Goal: Task Accomplishment & Management: Manage account settings

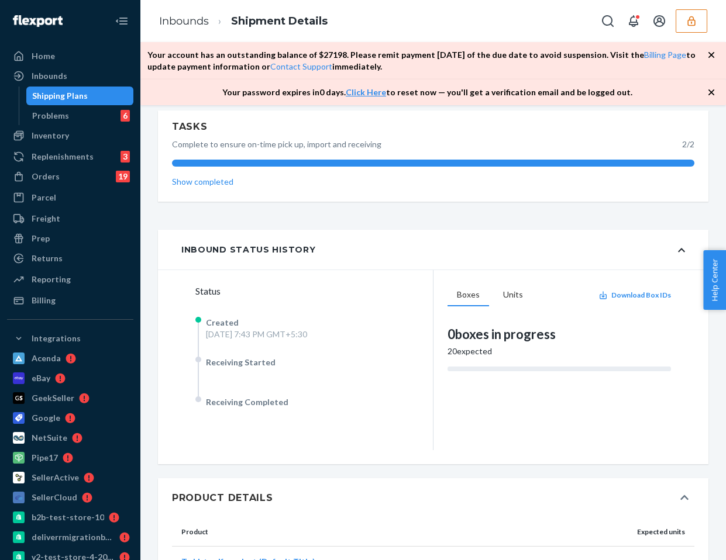
scroll to position [278, 0]
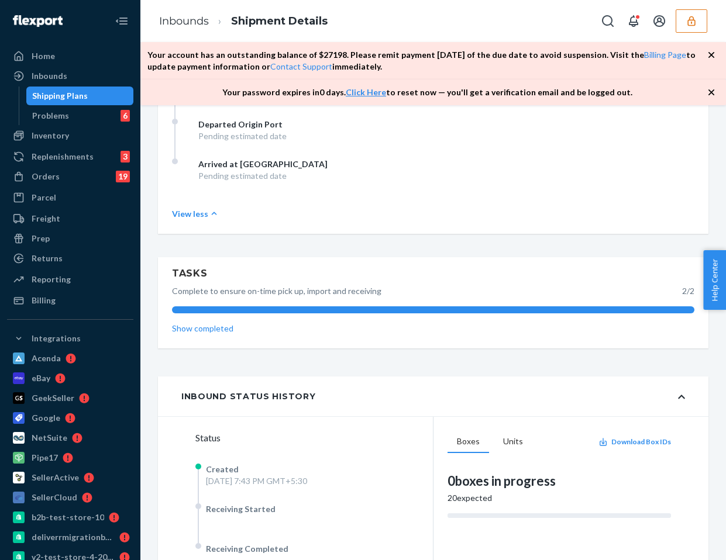
click at [709, 94] on icon "button" at bounding box center [711, 92] width 6 height 6
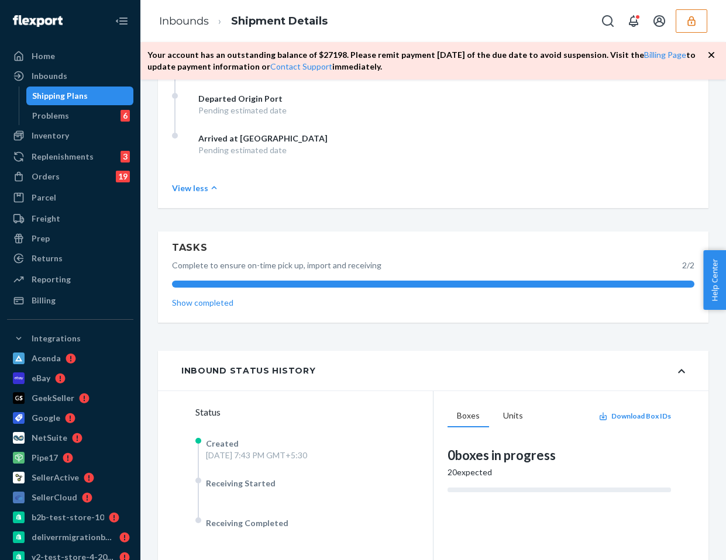
click at [710, 55] on icon "button" at bounding box center [711, 55] width 6 height 6
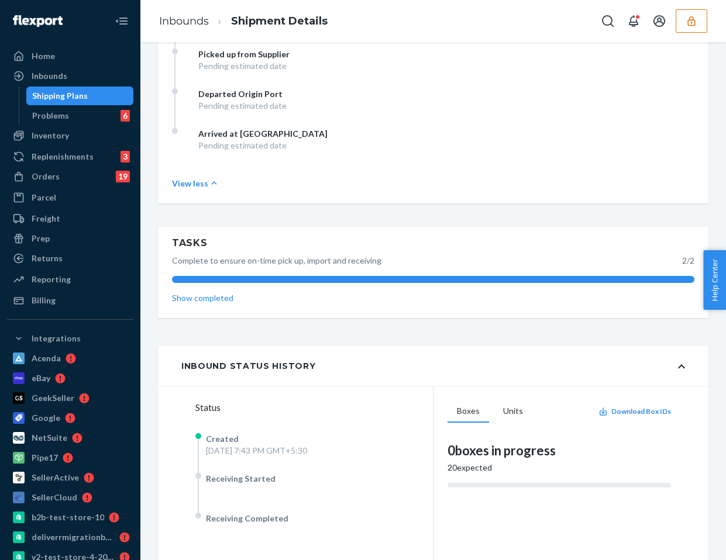
scroll to position [0, 0]
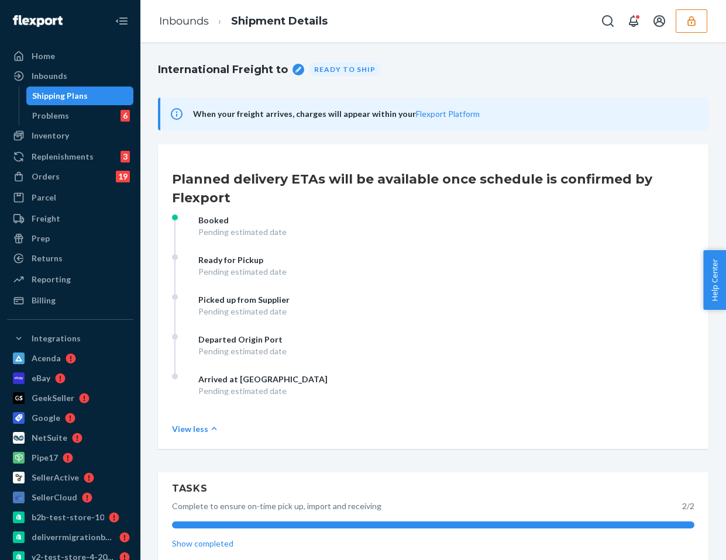
click at [85, 94] on div "Shipping Plans" at bounding box center [79, 96] width 105 height 16
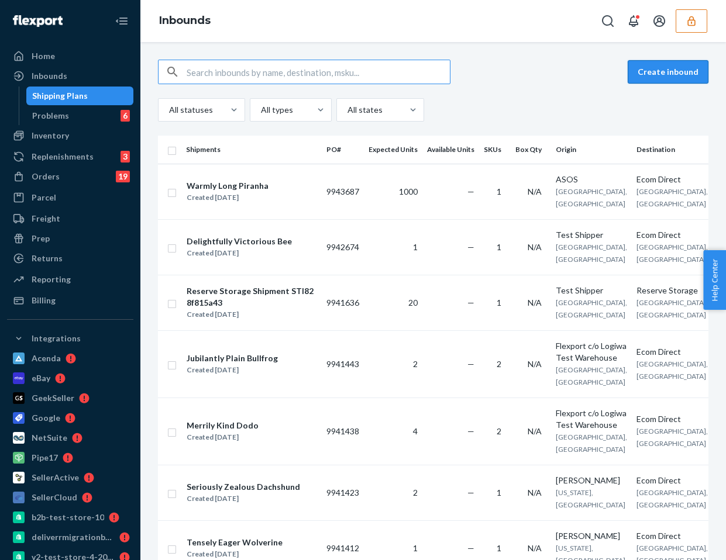
click at [637, 78] on button "Create inbound" at bounding box center [667, 71] width 81 height 23
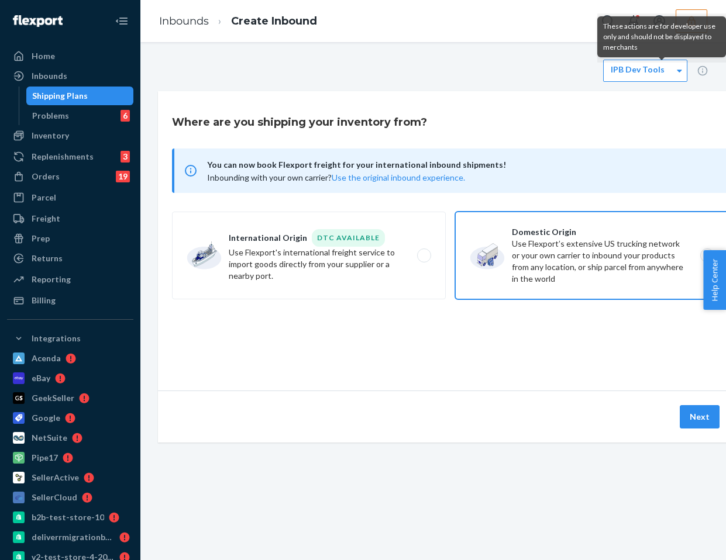
click at [572, 263] on label "Domestic Origin Use Flexport’s extensive US trucking network or your own carrie…" at bounding box center [592, 256] width 274 height 88
click at [706, 260] on input "Domestic Origin Use Flexport’s extensive US trucking network or your own carrie…" at bounding box center [710, 256] width 8 height 8
radio input "true"
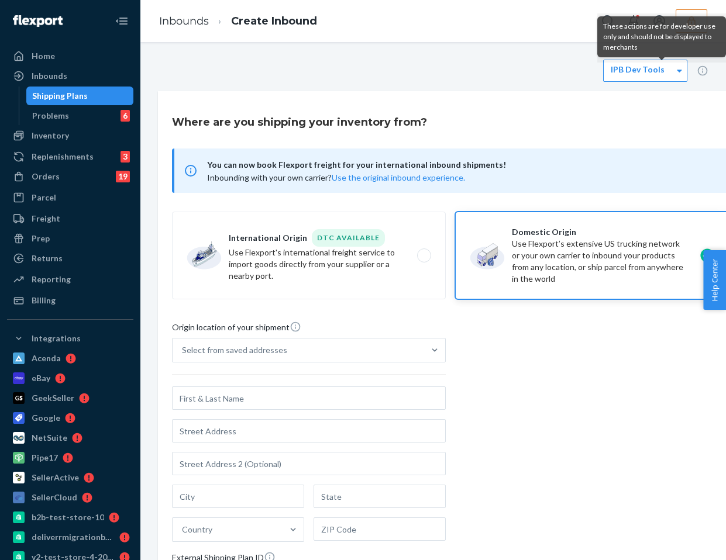
click at [289, 336] on span "Origin location of your shipment" at bounding box center [236, 329] width 129 height 17
click at [183, 344] on input "Select from saved addresses" at bounding box center [182, 350] width 1 height 12
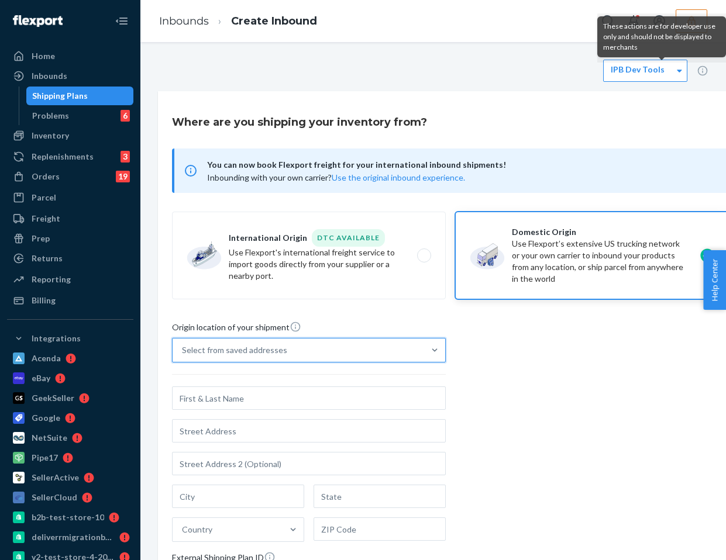
click at [279, 351] on div "Select from saved addresses" at bounding box center [234, 350] width 105 height 12
click at [183, 351] on input "0 results available. Select is focused ,type to refine list, press Down to open…" at bounding box center [182, 350] width 1 height 12
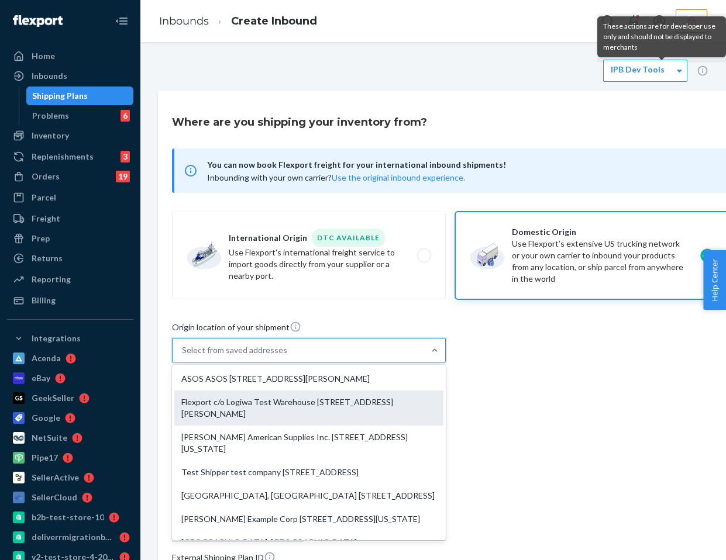
click at [259, 423] on div "Flexport c/o Logiwa Test Warehouse 110 sutter st Floor 9 San Francisco, CA 94104" at bounding box center [308, 408] width 269 height 35
click at [183, 356] on input "option Flexport c/o Logiwa Test Warehouse 110 sutter st Floor 9 San Francisco, …" at bounding box center [182, 350] width 1 height 12
type input "Flexport c/o Logiwa Test Warehouse"
type input "110 sutter st"
type input "Floor 9"
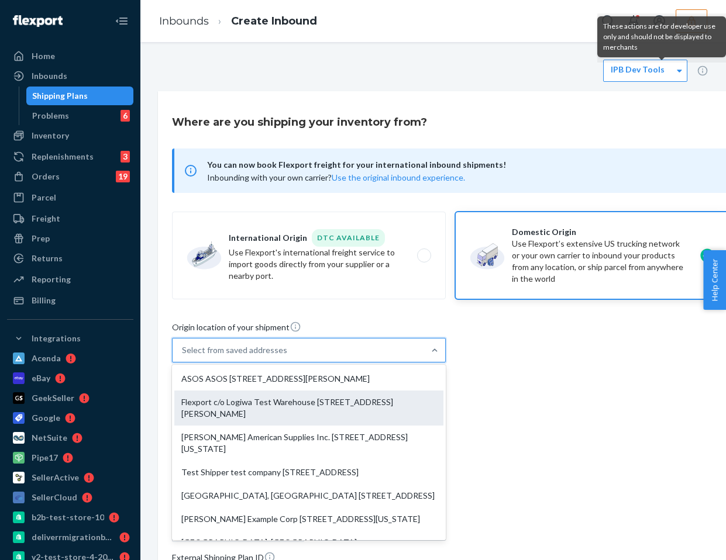
type input "San Francisco"
type input "CA"
type input "94104"
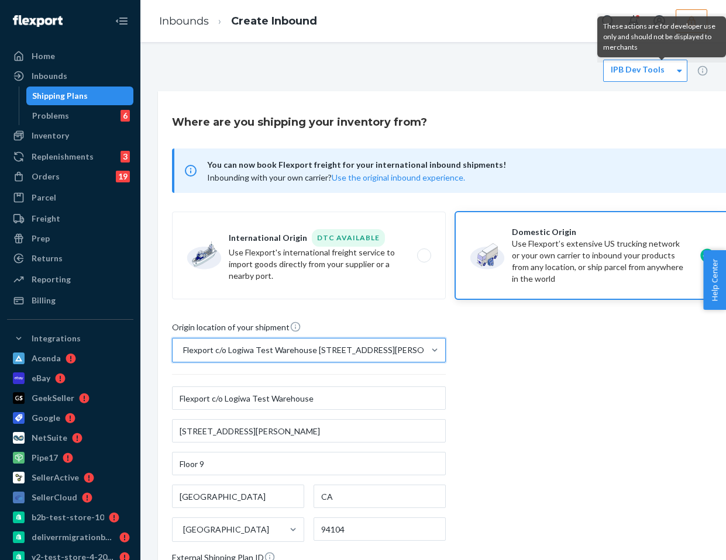
scroll to position [182, 0]
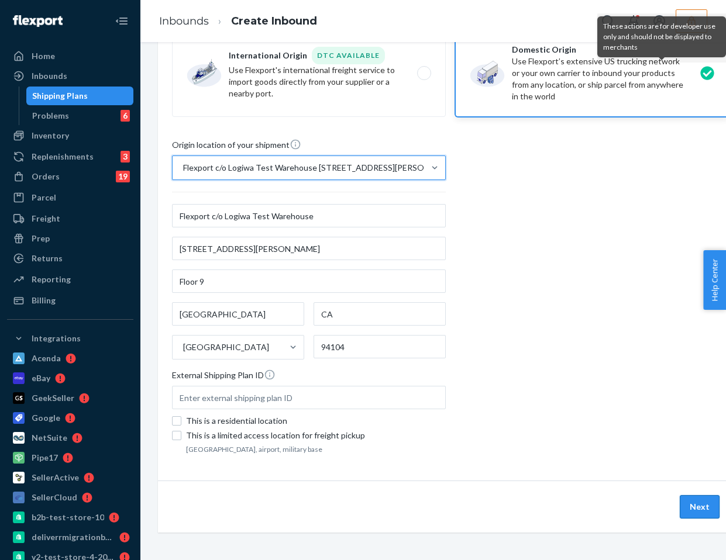
click at [694, 504] on button "Next" at bounding box center [699, 506] width 40 height 23
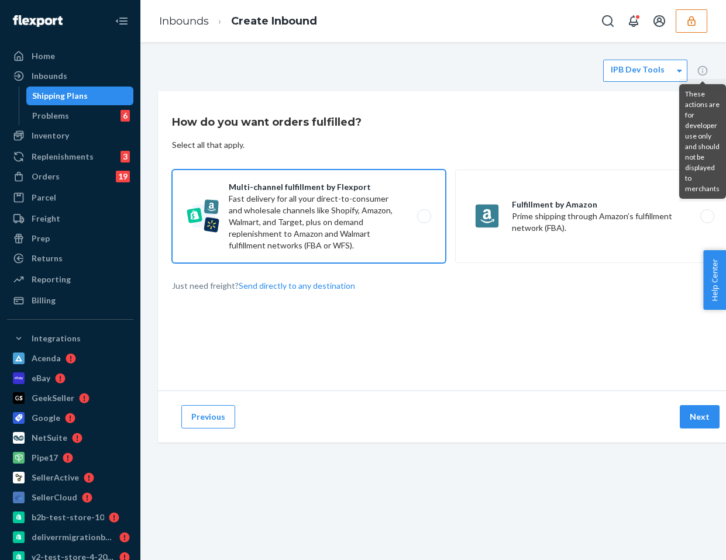
click at [357, 222] on label "Multi-channel fulfillment by Flexport Fast delivery for all your direct-to-cons…" at bounding box center [309, 217] width 274 height 94
click at [423, 220] on input "Multi-channel fulfillment by Flexport Fast delivery for all your direct-to-cons…" at bounding box center [427, 217] width 8 height 8
radio input "true"
click at [691, 415] on button "Next" at bounding box center [699, 416] width 40 height 23
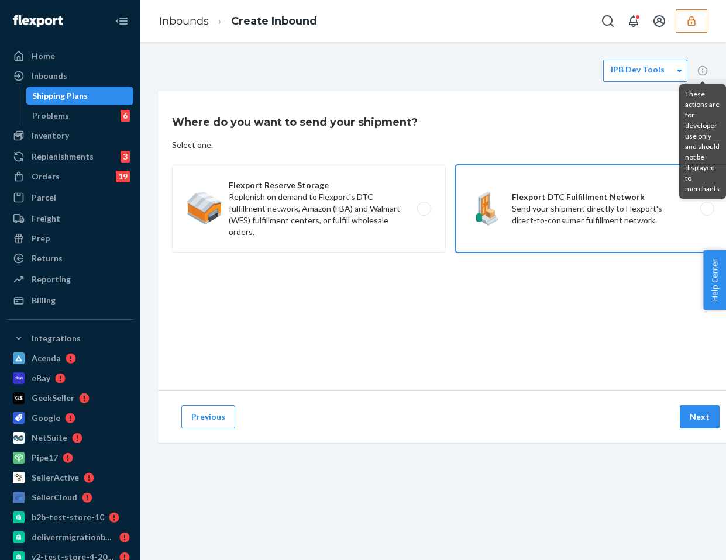
click at [531, 209] on label "Flexport DTC Fulfillment Network Send your shipment directly to Flexport's dire…" at bounding box center [592, 209] width 274 height 88
click at [706, 209] on input "Flexport DTC Fulfillment Network Send your shipment directly to Flexport's dire…" at bounding box center [710, 209] width 8 height 8
radio input "true"
click at [199, 412] on button "Previous" at bounding box center [208, 416] width 54 height 23
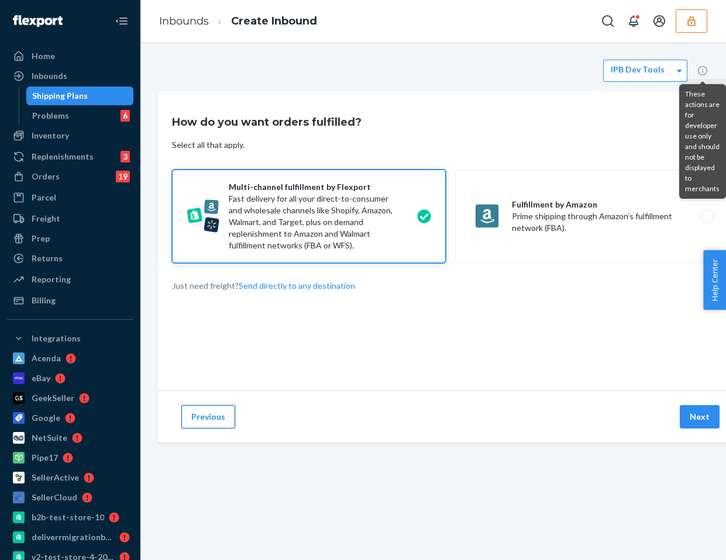
click at [216, 424] on button "Previous" at bounding box center [208, 416] width 54 height 23
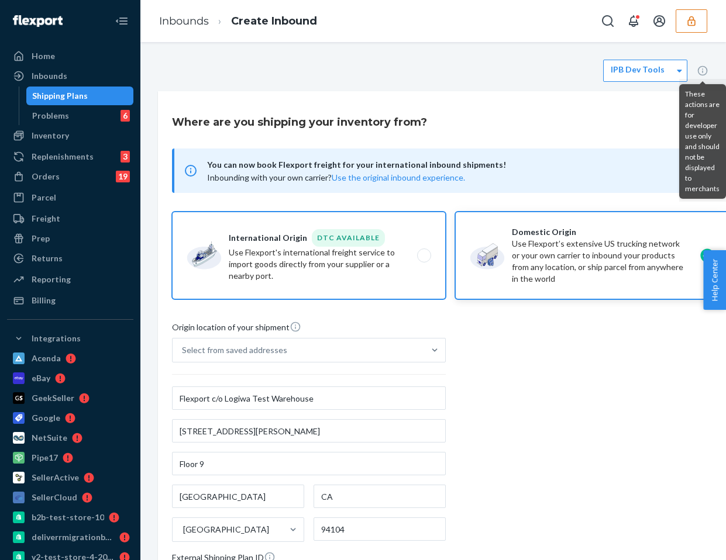
click at [324, 266] on label "International Origin DTC Available Use Flexport's international freight service…" at bounding box center [309, 256] width 274 height 88
click at [423, 260] on input "International Origin DTC Available Use Flexport's international freight service…" at bounding box center [427, 256] width 8 height 8
radio input "true"
radio input "false"
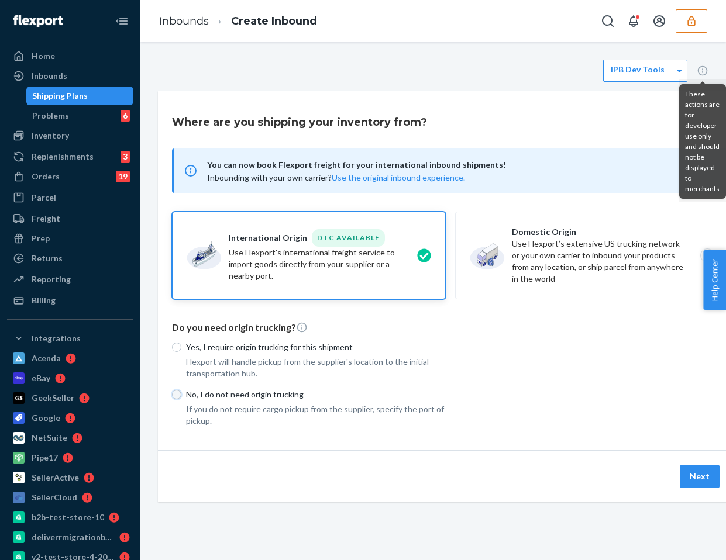
click at [174, 396] on input "No, I do not need origin trucking" at bounding box center [176, 394] width 9 height 9
radio input "true"
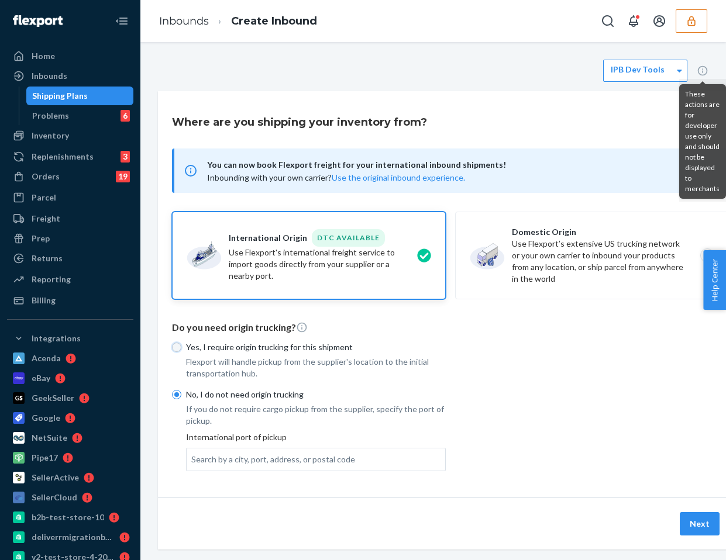
click at [175, 349] on input "Yes, I require origin trucking for this shipment" at bounding box center [176, 347] width 9 height 9
radio input "true"
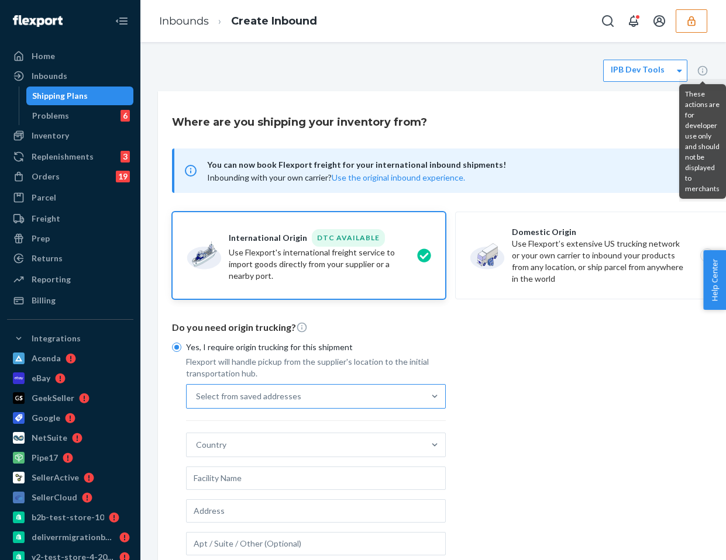
click at [264, 396] on div "Select from saved addresses" at bounding box center [248, 397] width 105 height 12
click at [197, 396] on input "Select from saved addresses" at bounding box center [196, 397] width 1 height 12
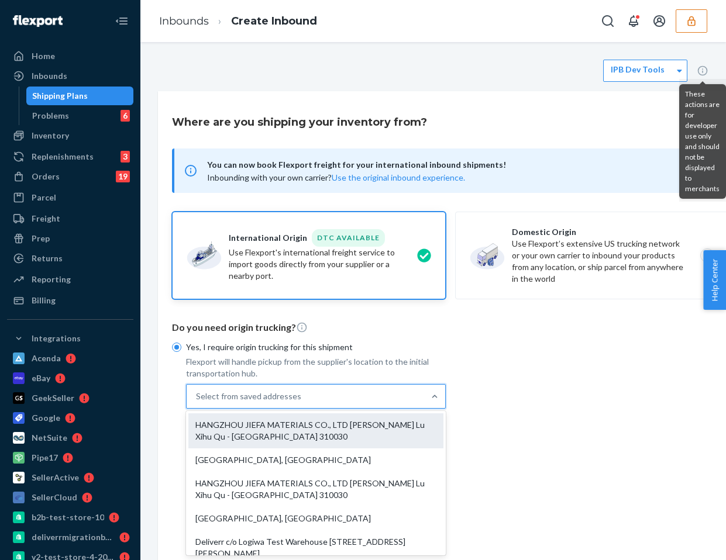
click at [263, 429] on div "HANGZHOU JIEFA MATERIALS CO., LTD [PERSON_NAME] Lu Xihu Qu - [GEOGRAPHIC_DATA] …" at bounding box center [315, 430] width 255 height 35
click at [197, 402] on input "option HANGZHOU JIEFA MATERIALS CO., LTD [PERSON_NAME] Lu Xihu Qu - [GEOGRAPHIC…" at bounding box center [196, 397] width 1 height 12
type input "HANGZHOU JIEFA MATERIALS CO., LTD"
type input "[PERSON_NAME]"
type input "310030"
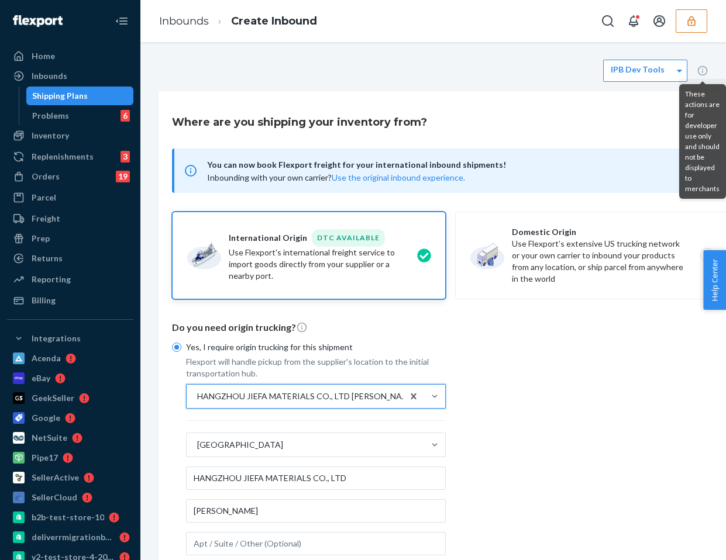
scroll to position [223, 0]
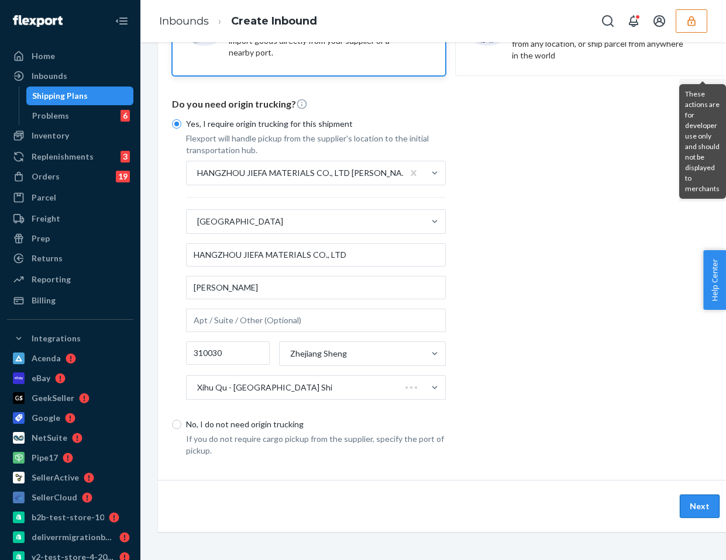
click at [691, 496] on button "Next" at bounding box center [699, 506] width 40 height 23
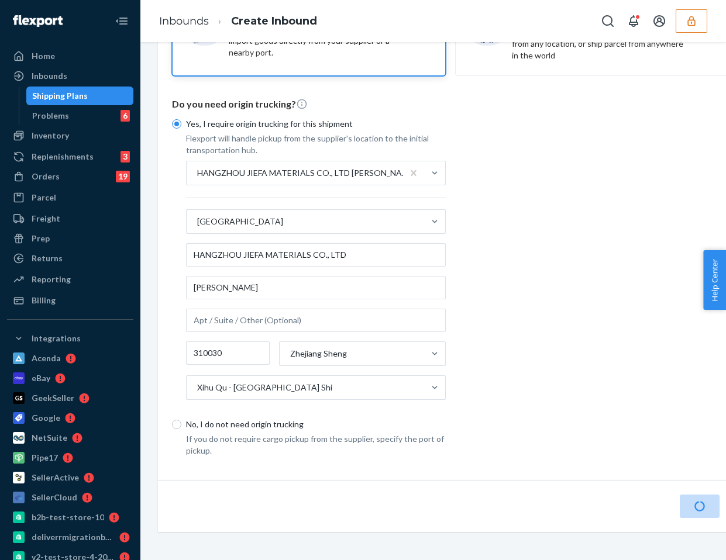
scroll to position [0, 0]
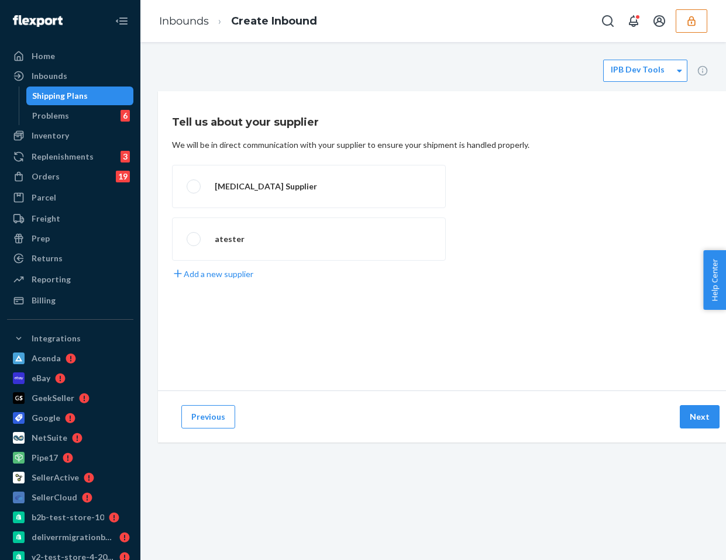
click at [680, 19] on button "button" at bounding box center [691, 20] width 32 height 23
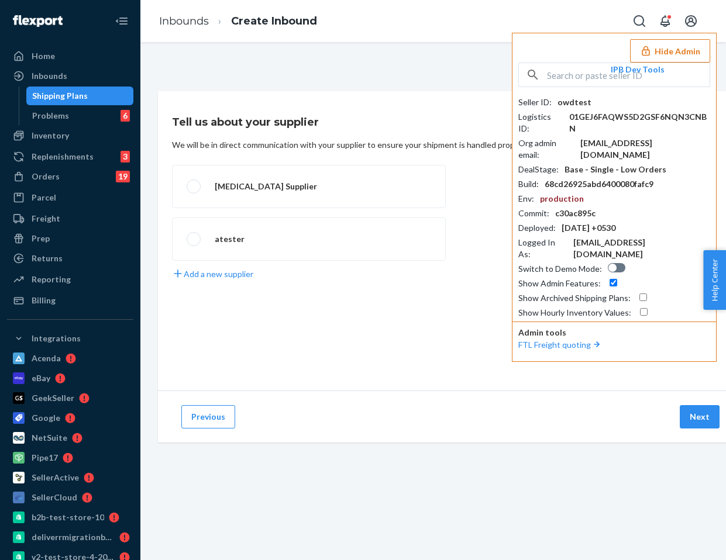
click at [665, 46] on button "Hide Admin" at bounding box center [670, 50] width 80 height 23
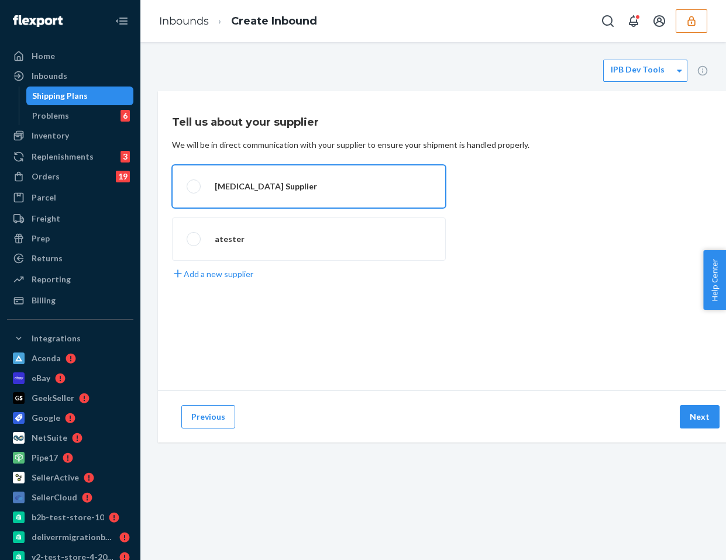
click at [239, 189] on label "[MEDICAL_DATA] Supplier" at bounding box center [309, 186] width 274 height 43
click at [194, 189] on input "[MEDICAL_DATA] Supplier" at bounding box center [191, 187] width 8 height 8
radio input "true"
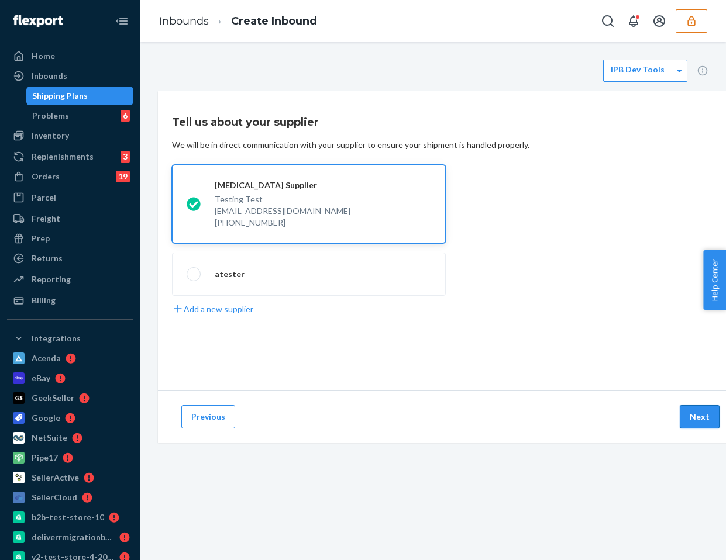
click at [705, 418] on button "Next" at bounding box center [699, 416] width 40 height 23
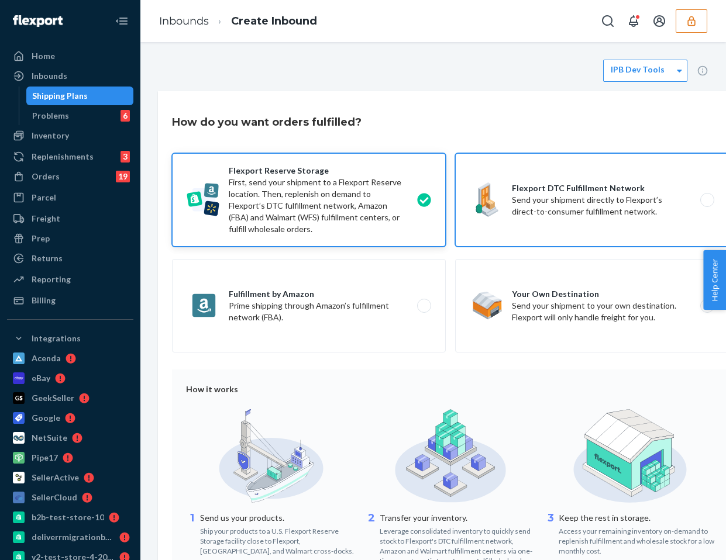
click at [539, 199] on label "Flexport DTC Fulfillment Network Send your shipment directly to Flexport’s dire…" at bounding box center [592, 200] width 274 height 94
click at [706, 199] on input "Flexport DTC Fulfillment Network Send your shipment directly to Flexport’s dire…" at bounding box center [710, 200] width 8 height 8
radio input "true"
radio input "false"
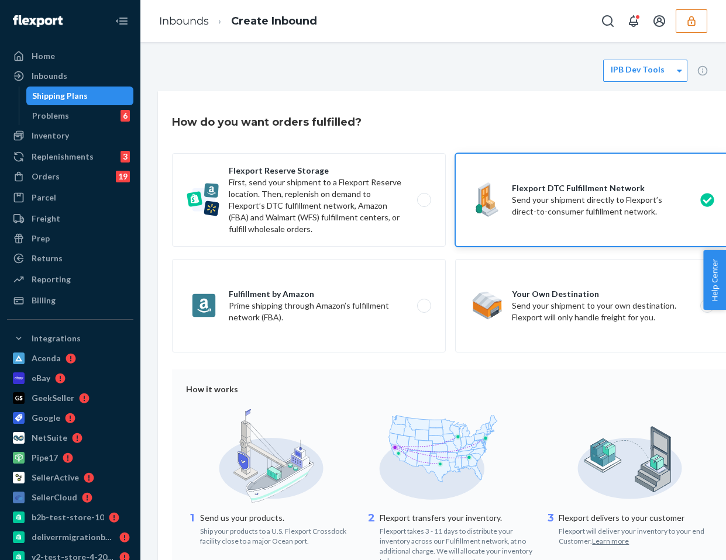
scroll to position [200, 0]
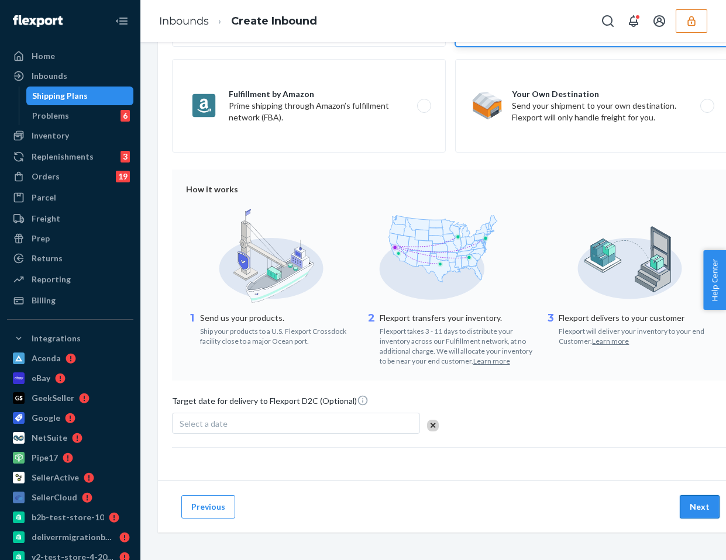
click at [696, 497] on button "Next" at bounding box center [699, 506] width 40 height 23
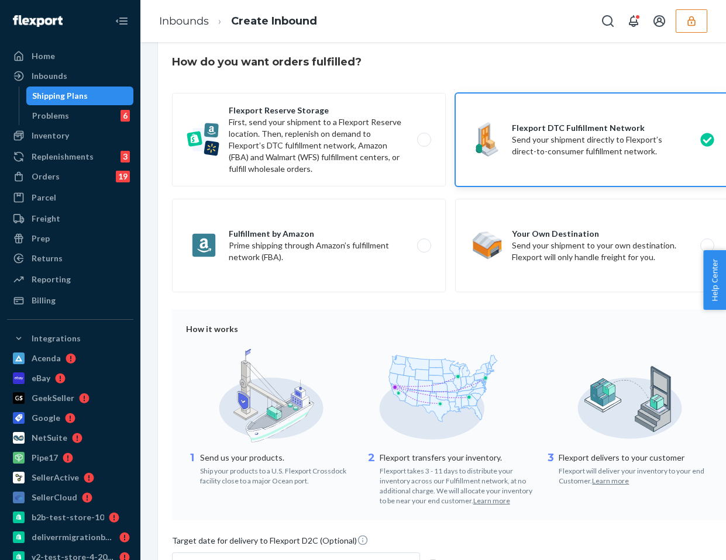
scroll to position [5, 0]
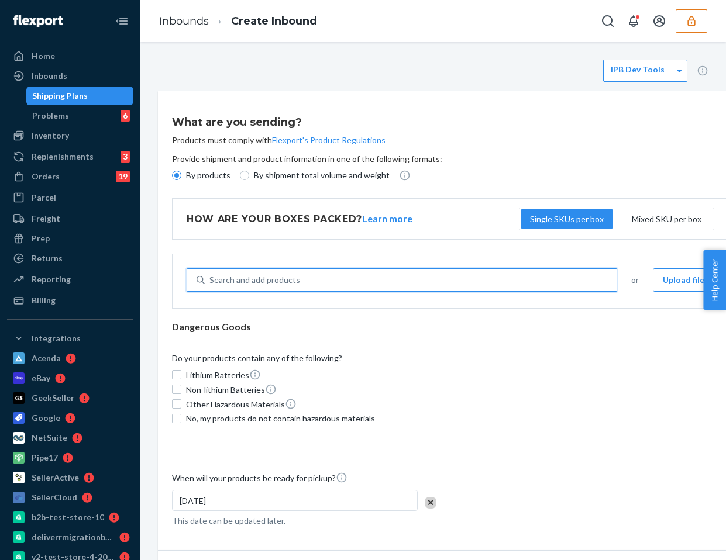
click at [379, 275] on div "Search and add products" at bounding box center [411, 280] width 412 height 21
click at [210, 275] on input "0 results available. Use Up and Down to choose options, press Enter to select t…" at bounding box center [209, 280] width 1 height 12
type input "test"
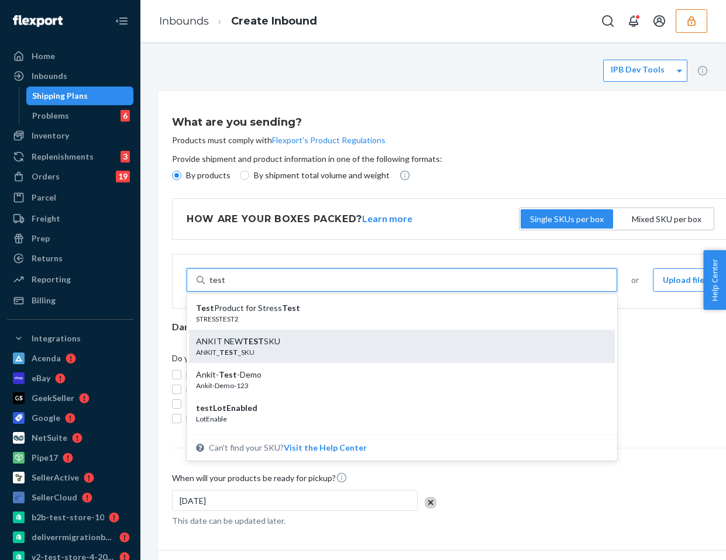
click at [261, 347] on div "ANKIT_ TEST _SKU" at bounding box center [397, 352] width 402 height 10
click at [225, 286] on input "test" at bounding box center [216, 280] width 15 height 12
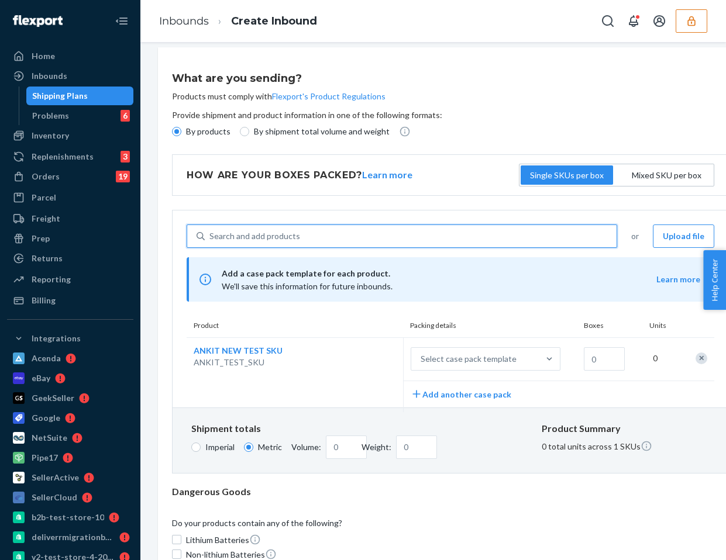
scroll to position [64, 0]
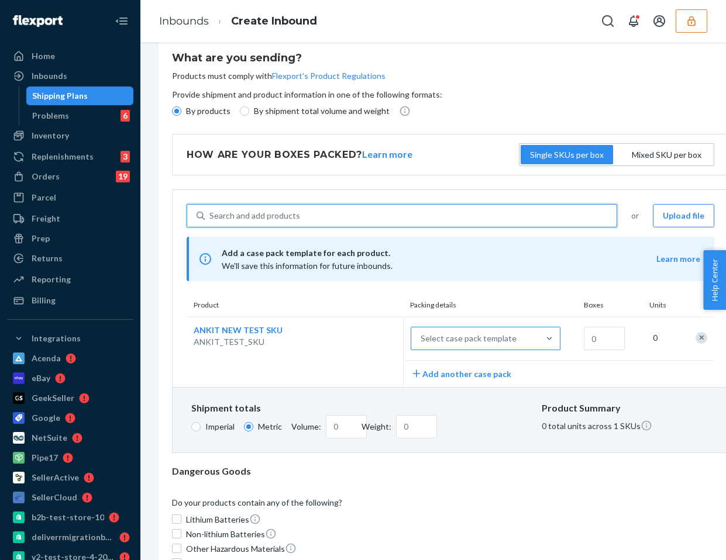
click at [497, 333] on div "Select case pack template" at bounding box center [468, 339] width 96 height 12
click at [363, 339] on input "Select case pack template" at bounding box center [363, 339] width 0 height 0
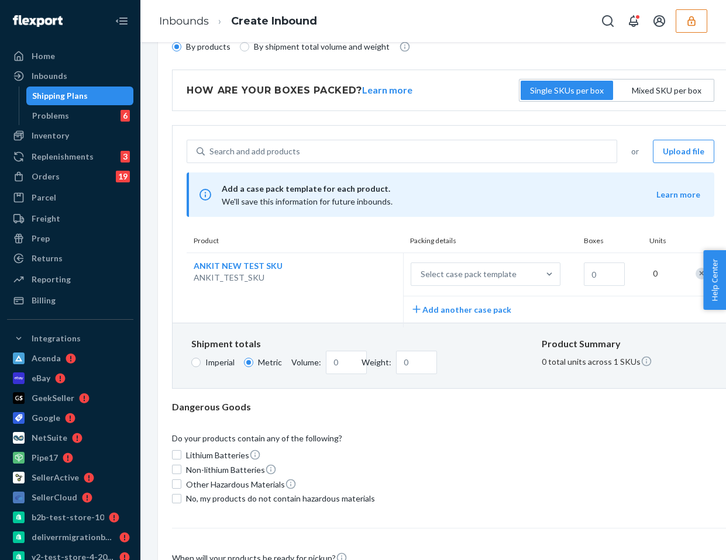
scroll to position [122, 0]
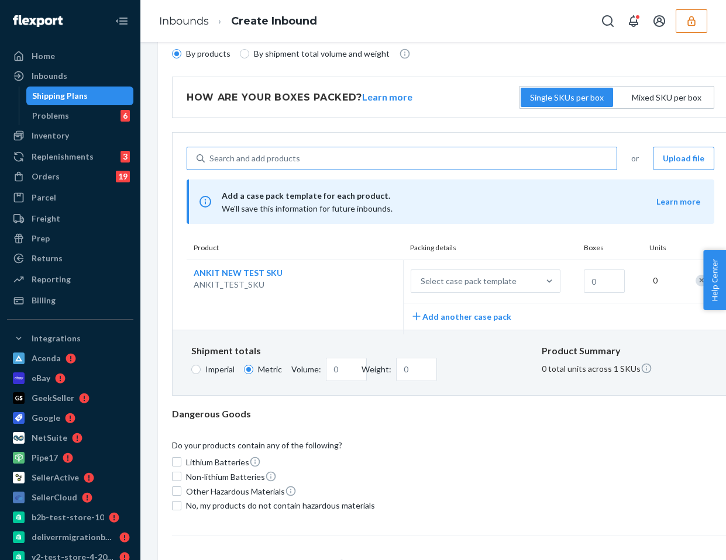
click at [256, 151] on div "Search and add products" at bounding box center [411, 158] width 412 height 21
click at [210, 153] on input "Search and add products" at bounding box center [209, 159] width 1 height 12
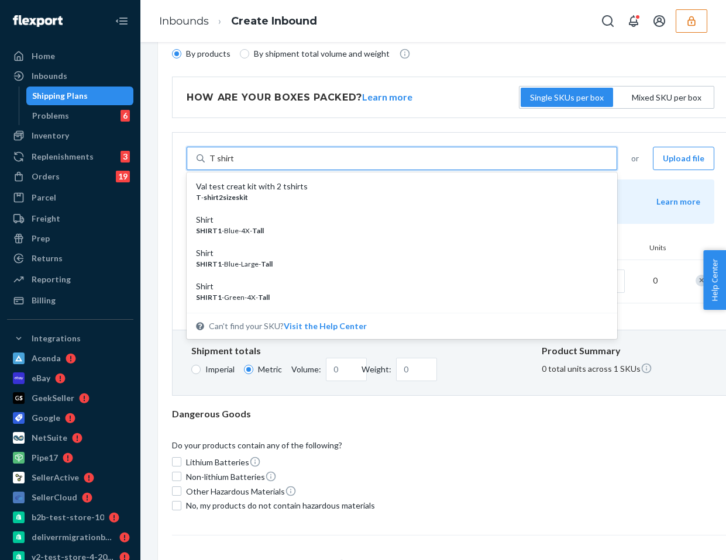
type input "T shirt"
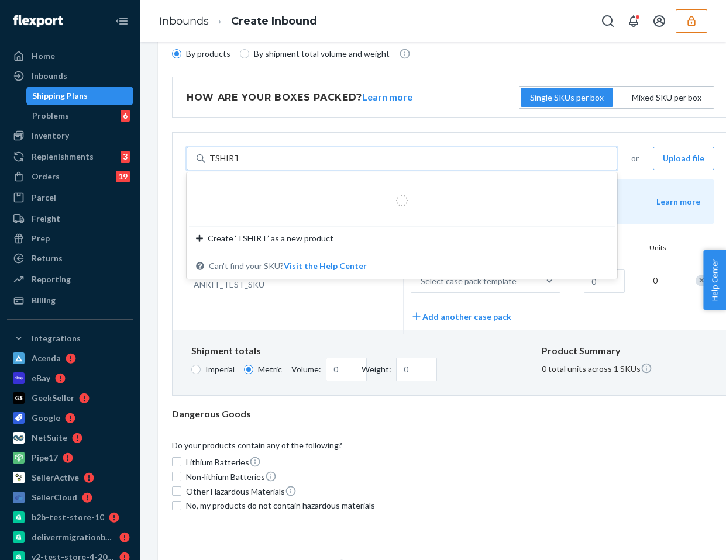
type input "TSHIRTS"
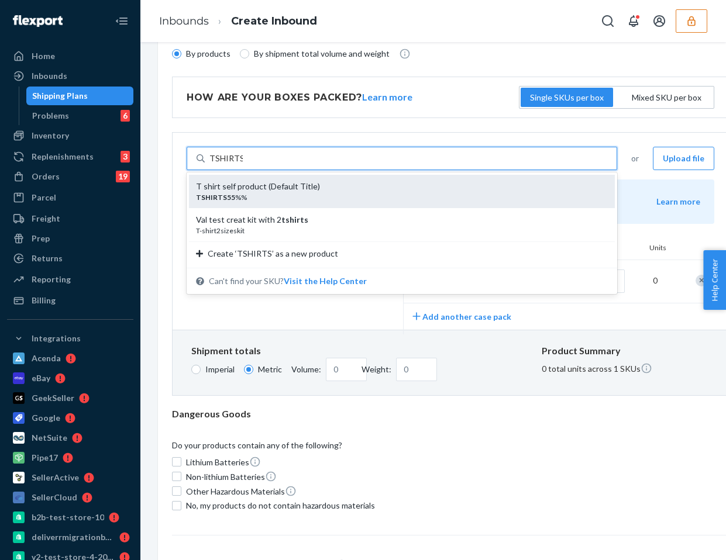
click at [237, 191] on div "T shirt self product (Default Title)" at bounding box center [397, 187] width 402 height 12
click at [237, 164] on input "TSHIRTS" at bounding box center [225, 159] width 33 height 12
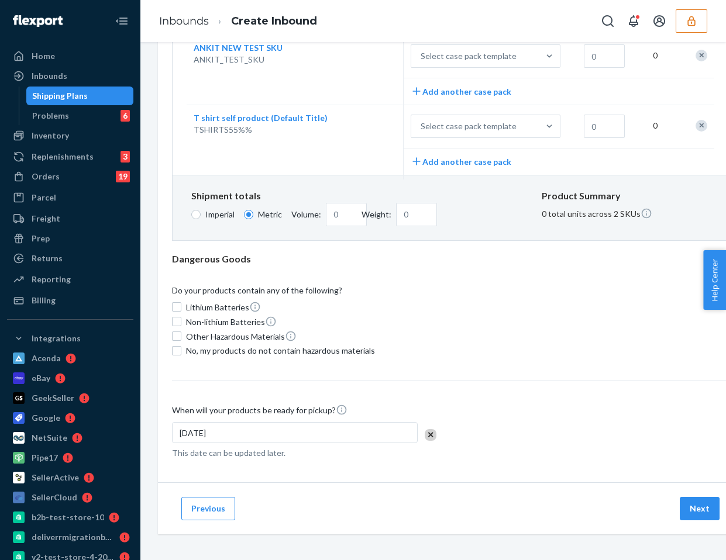
scroll to position [0, 0]
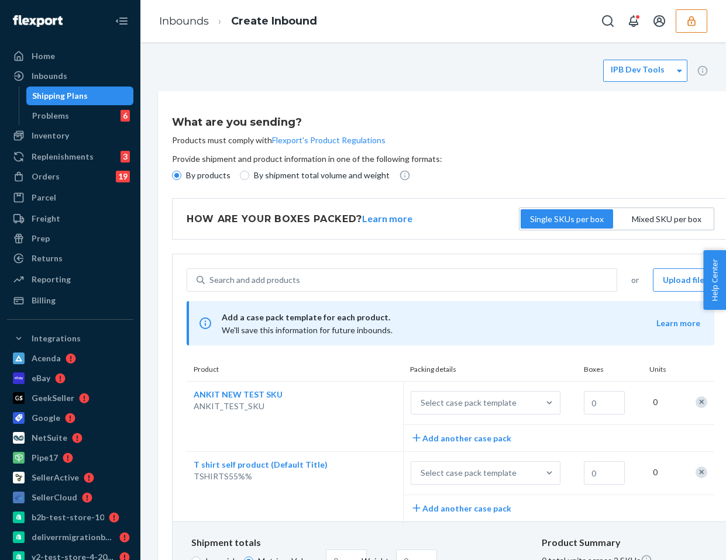
click at [84, 97] on div "Shipping Plans" at bounding box center [60, 96] width 56 height 12
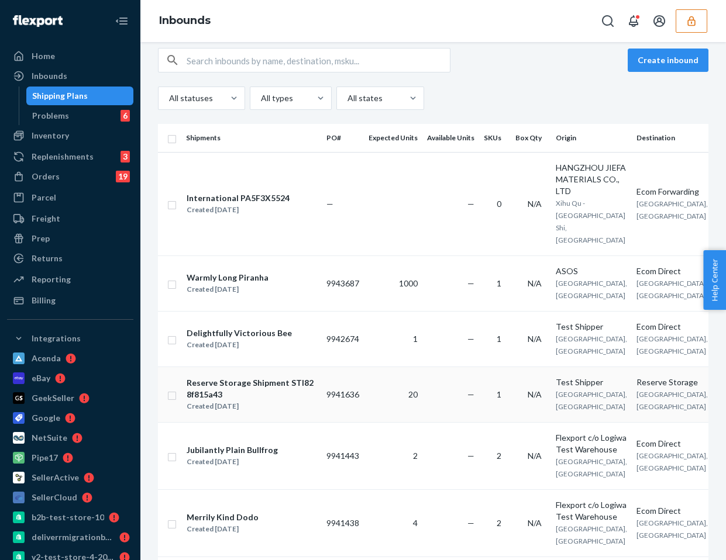
scroll to position [15, 0]
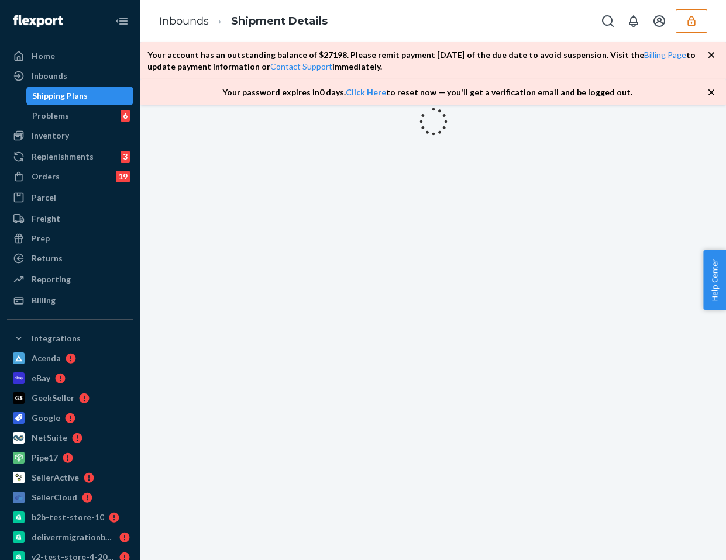
click at [711, 91] on icon "button" at bounding box center [711, 93] width 12 height 12
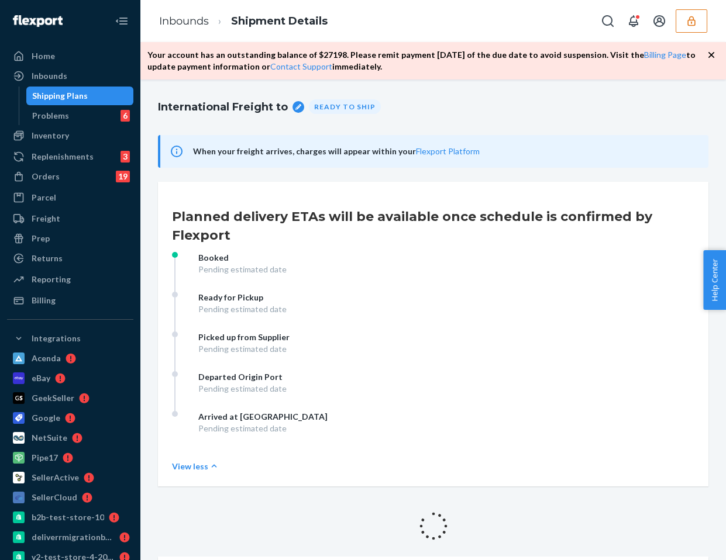
click at [714, 56] on icon "button" at bounding box center [711, 55] width 12 height 12
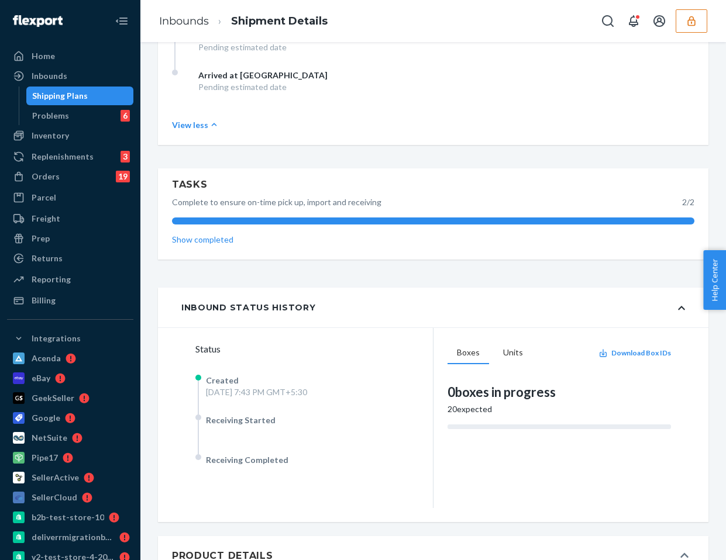
scroll to position [729, 0]
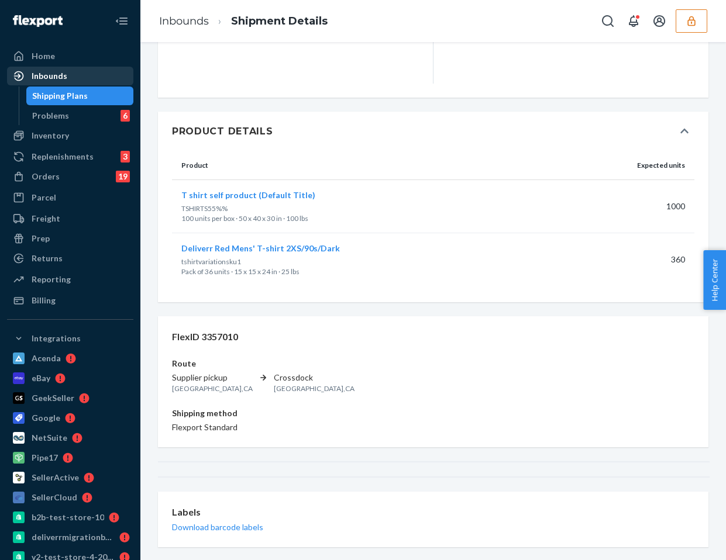
click at [54, 78] on div "Inbounds" at bounding box center [50, 76] width 36 height 12
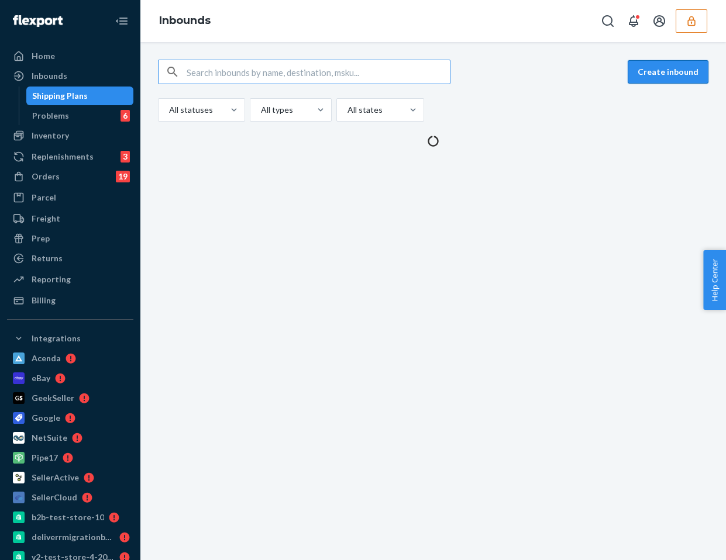
click at [679, 79] on button "Create inbound" at bounding box center [667, 71] width 81 height 23
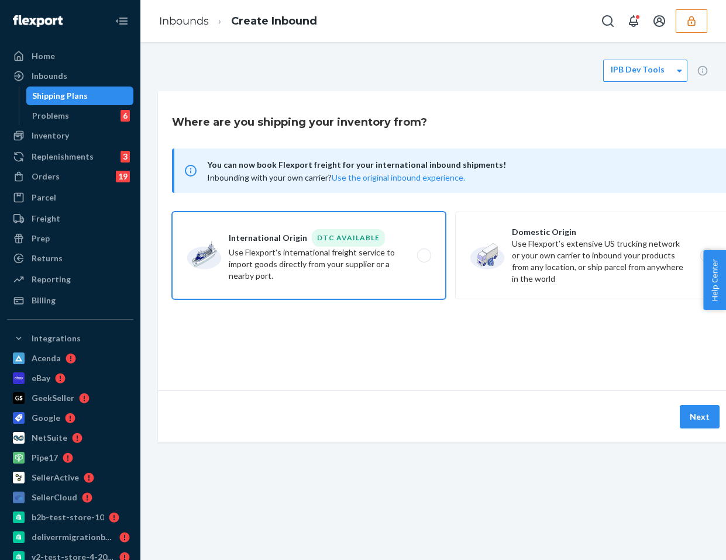
click at [310, 235] on label "International Origin DTC Available Use Flexport's international freight service…" at bounding box center [309, 256] width 274 height 88
click at [423, 252] on input "International Origin DTC Available Use Flexport's international freight service…" at bounding box center [427, 256] width 8 height 8
radio input "true"
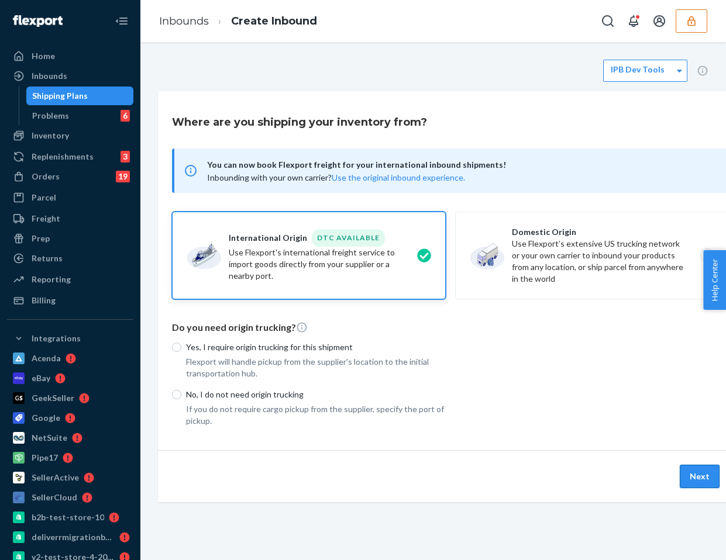
click at [700, 475] on button "Next" at bounding box center [699, 476] width 40 height 23
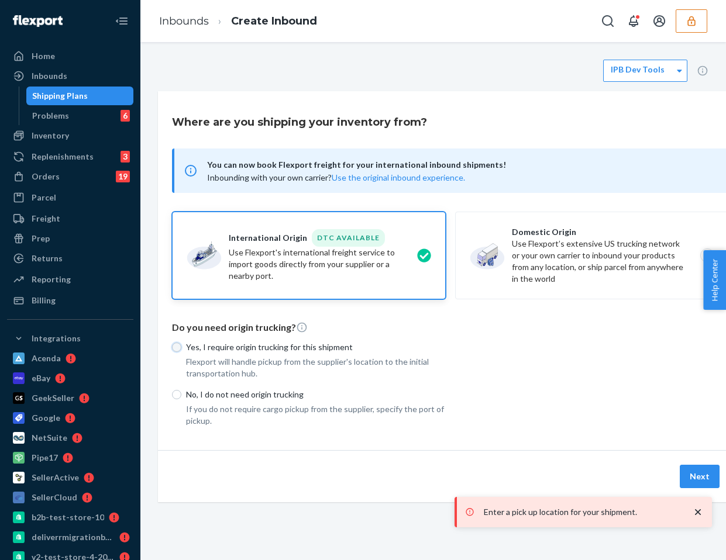
click at [177, 347] on input "Yes, I require origin trucking for this shipment" at bounding box center [176, 347] width 9 height 9
radio input "true"
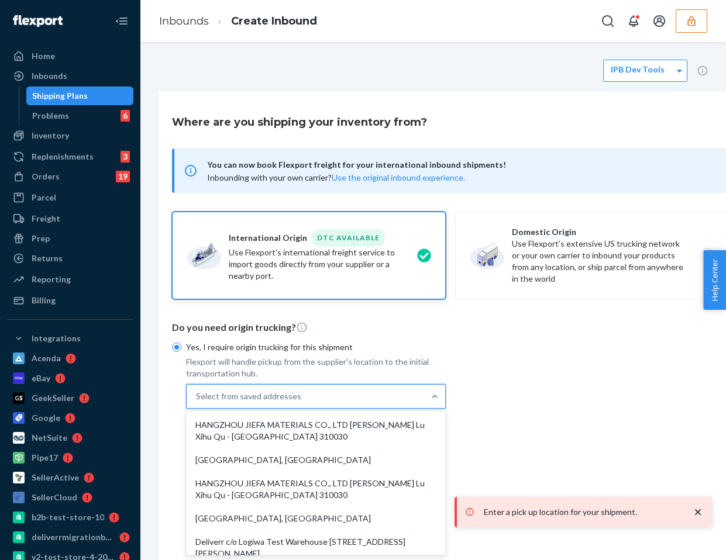
click at [246, 385] on div "Select from saved addresses" at bounding box center [305, 396] width 237 height 23
click at [197, 391] on input "option HANGZHOU JIEFA MATERIALS CO., LTD [PERSON_NAME] Lu Xihu Qu - [GEOGRAPHIC…" at bounding box center [196, 397] width 1 height 12
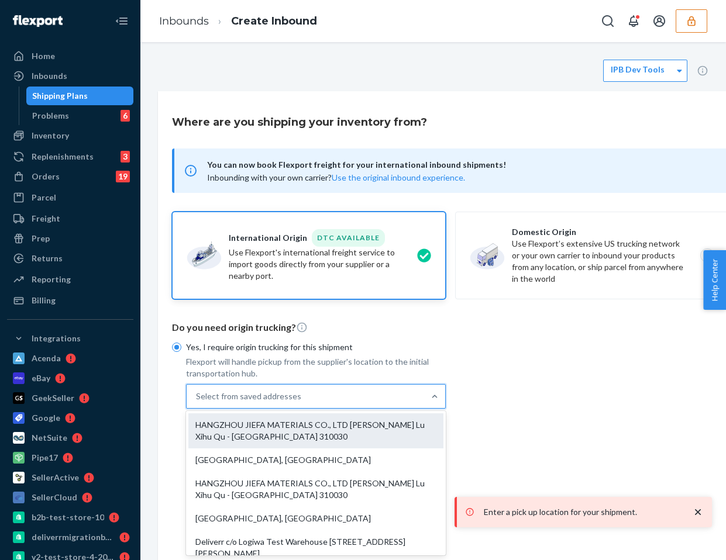
click at [234, 447] on div "HANGZHOU JIEFA MATERIALS CO., LTD [PERSON_NAME] Lu Xihu Qu - [GEOGRAPHIC_DATA] …" at bounding box center [315, 430] width 255 height 35
click at [197, 402] on input "option HANGZHOU JIEFA MATERIALS CO., LTD [PERSON_NAME] Lu Xihu Qu - [GEOGRAPHIC…" at bounding box center [196, 397] width 1 height 12
type input "HANGZHOU JIEFA MATERIALS CO., LTD"
type input "[PERSON_NAME]"
type input "310030"
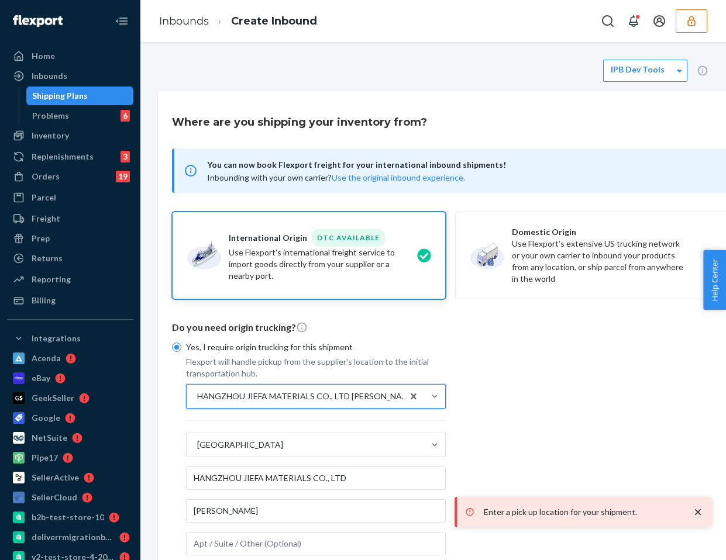
scroll to position [223, 0]
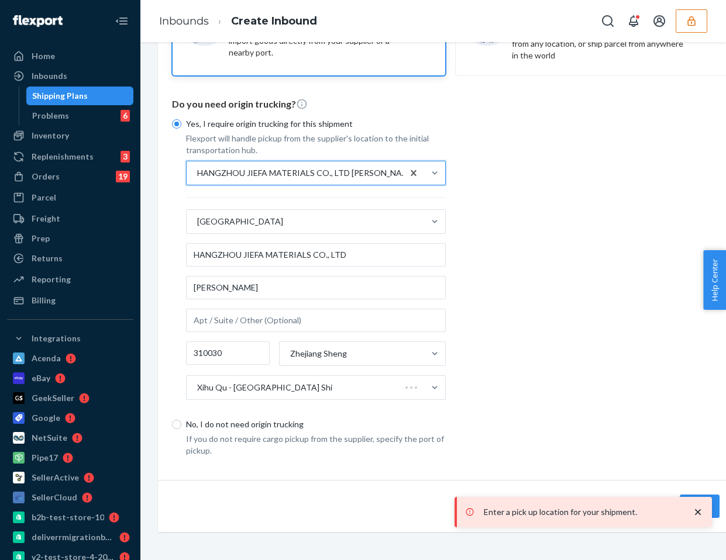
click at [695, 513] on icon "close toast" at bounding box center [698, 512] width 12 height 12
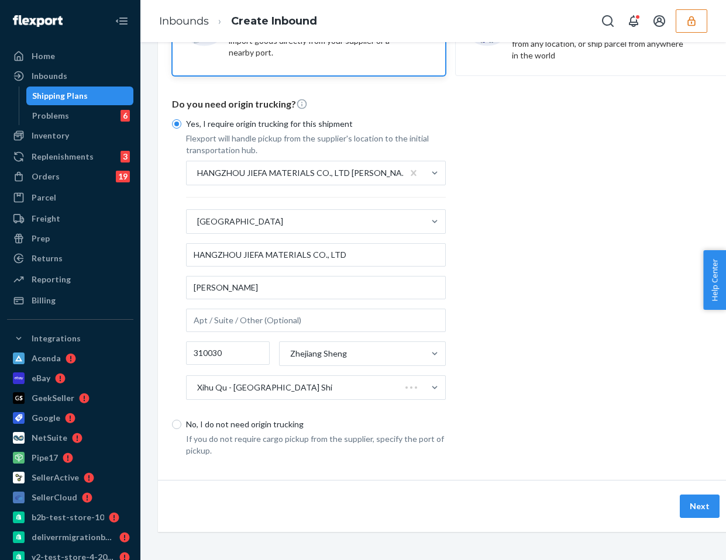
click at [704, 509] on div "Enter a pick up location for your shipment." at bounding box center [582, 512] width 257 height 30
click at [696, 508] on button "Next" at bounding box center [699, 506] width 40 height 23
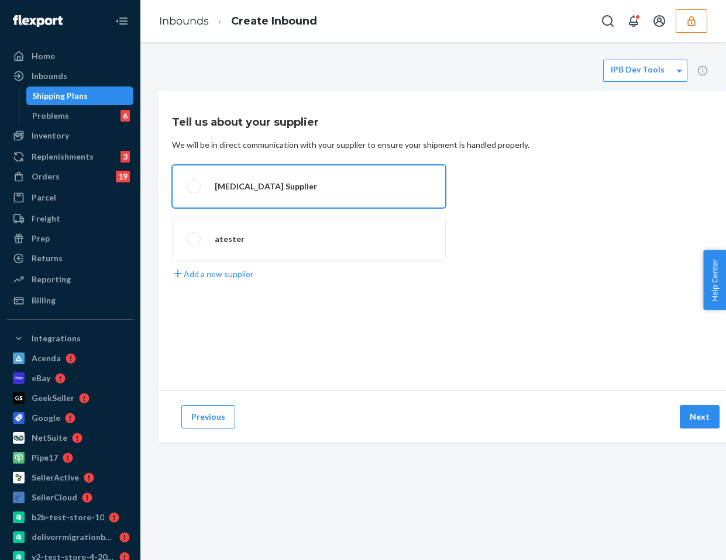
click at [187, 195] on label "[MEDICAL_DATA] Supplier" at bounding box center [309, 186] width 274 height 43
click at [187, 191] on input "[MEDICAL_DATA] Supplier" at bounding box center [191, 187] width 8 height 8
radio input "true"
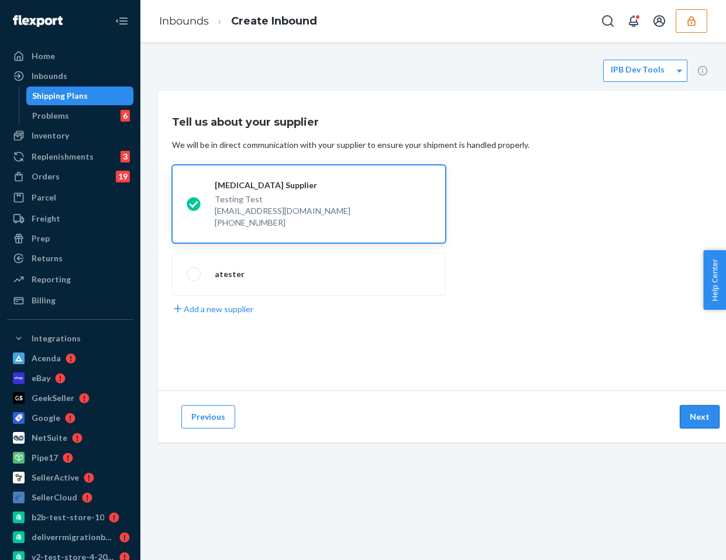
click at [694, 414] on button "Next" at bounding box center [699, 416] width 40 height 23
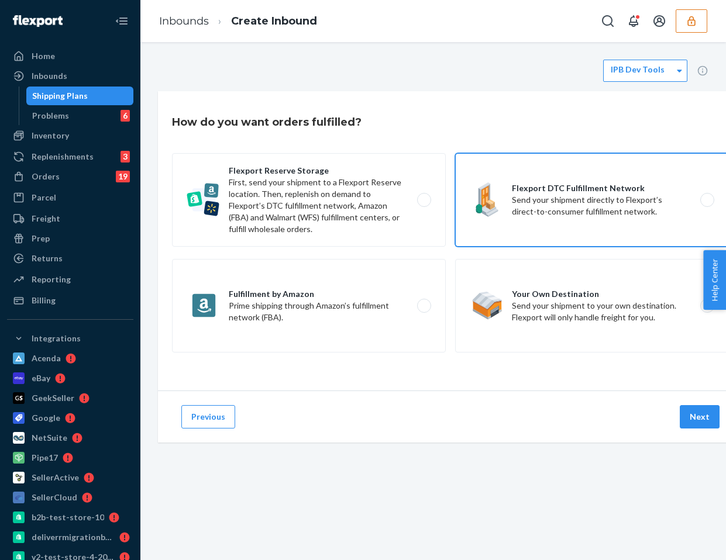
click at [485, 180] on label "Flexport DTC Fulfillment Network Send your shipment directly to Flexport’s dire…" at bounding box center [592, 200] width 274 height 94
click at [706, 196] on input "Flexport DTC Fulfillment Network Send your shipment directly to Flexport’s dire…" at bounding box center [710, 200] width 8 height 8
radio input "true"
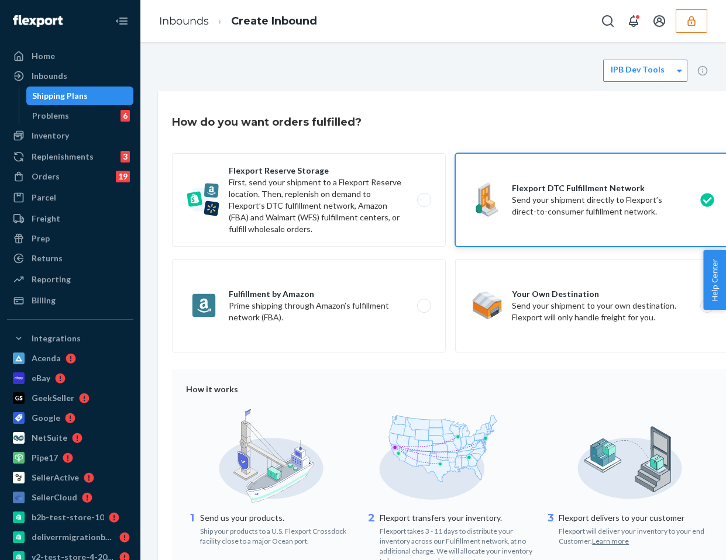
scroll to position [200, 0]
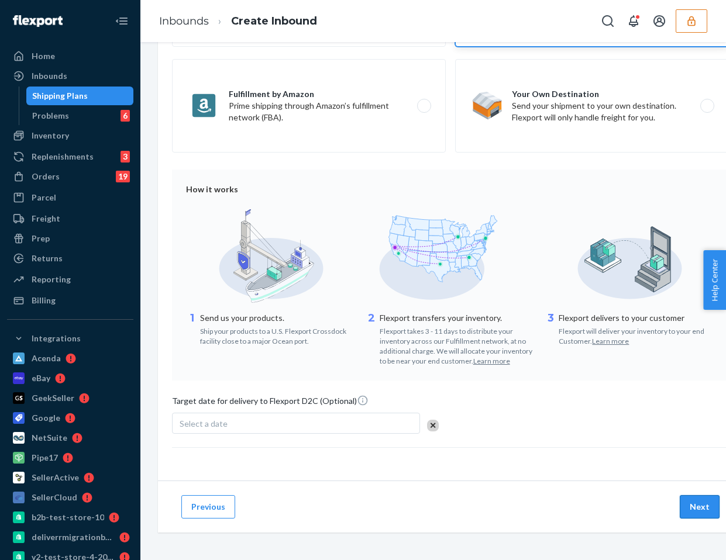
click at [698, 506] on button "Next" at bounding box center [699, 506] width 40 height 23
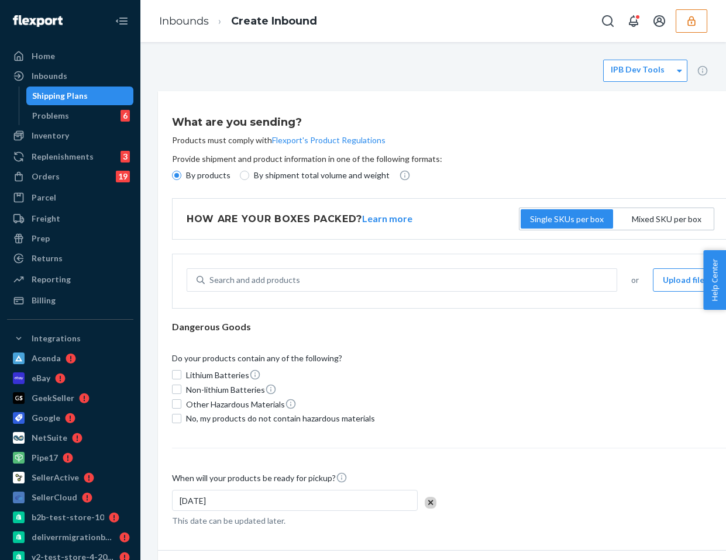
click at [364, 267] on div "Search and add products or Upload file" at bounding box center [449, 278] width 555 height 49
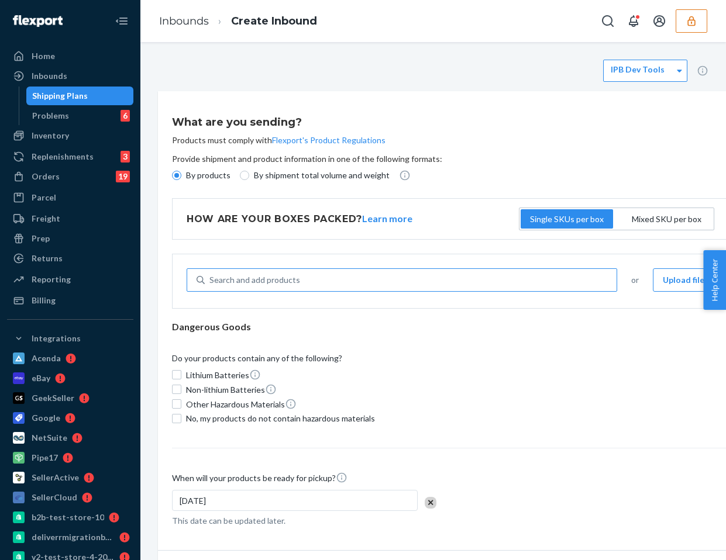
click at [335, 274] on div "Search and add products" at bounding box center [411, 280] width 412 height 21
click at [210, 274] on input "Search and add products" at bounding box center [209, 280] width 1 height 12
type input "TSHIRTS"
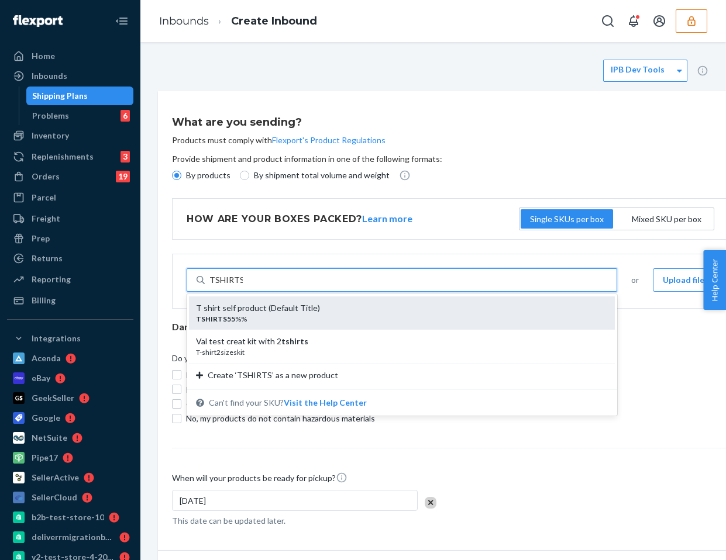
click at [222, 306] on div "T shirt self product (Default Title)" at bounding box center [397, 308] width 402 height 12
click at [222, 286] on input "TSHIRTS" at bounding box center [225, 280] width 33 height 12
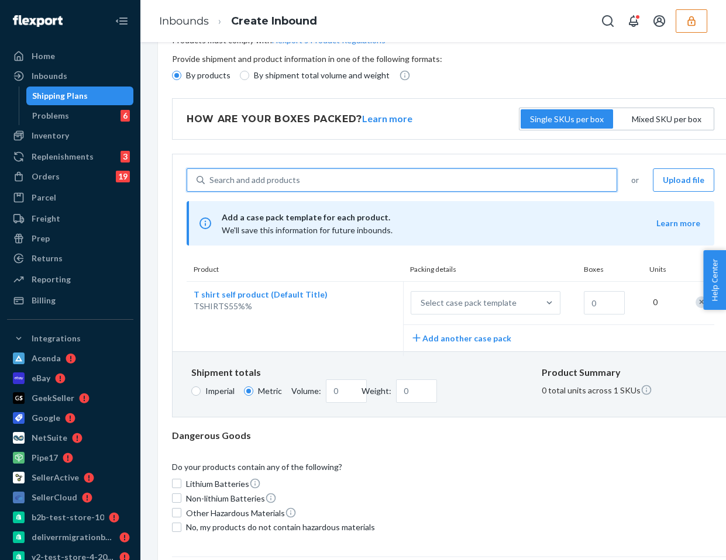
scroll to position [99, 0]
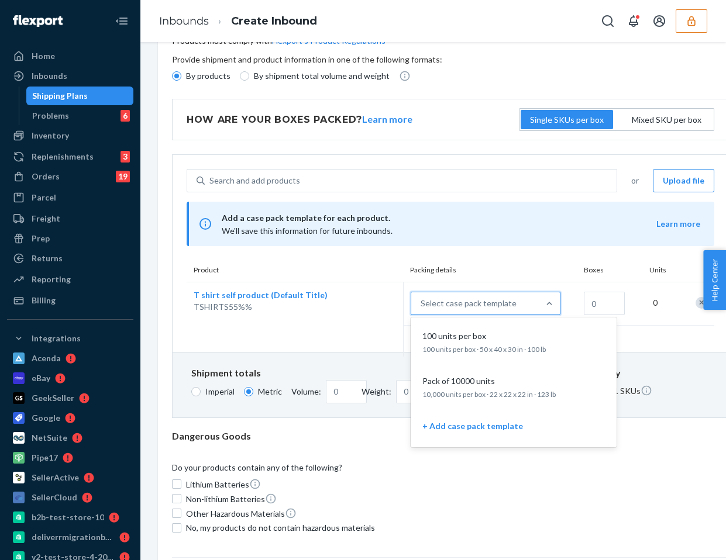
click at [488, 299] on div "Select case pack template" at bounding box center [468, 304] width 96 height 12
click at [363, 303] on input "option 100 units per box focused, 1 of 3. 3 results available. Use Up and Down …" at bounding box center [363, 303] width 0 height 0
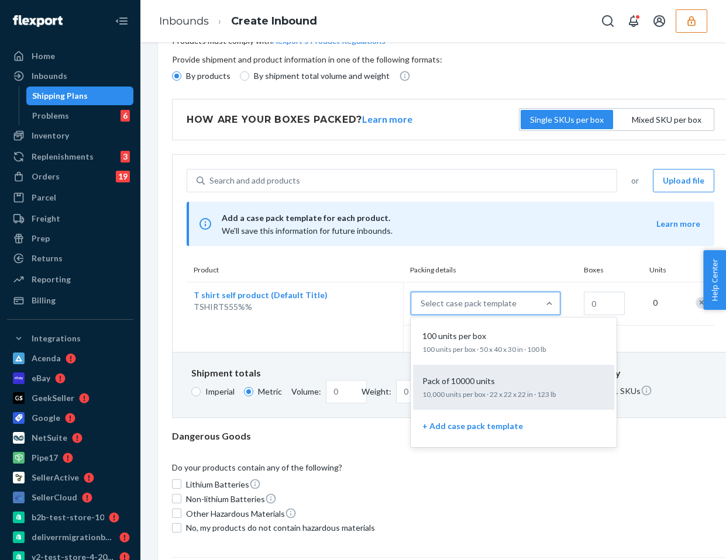
click at [481, 391] on p "10,000 units per box · 22 x 22 x 22 in · 123 lb" at bounding box center [513, 394] width 182 height 10
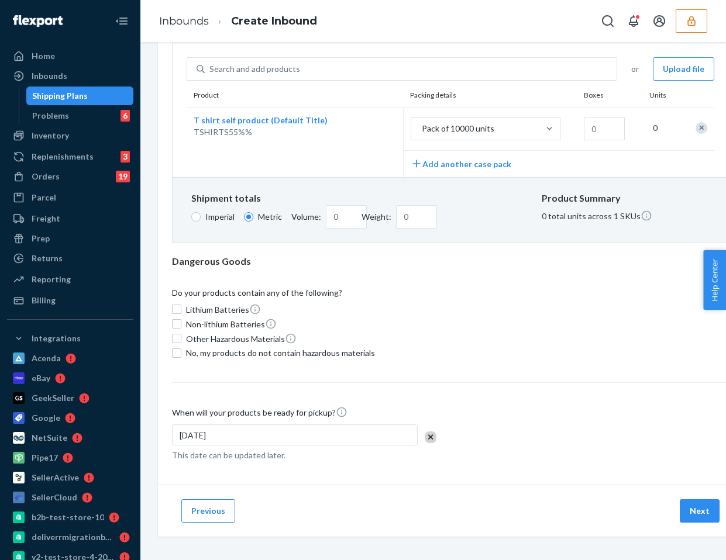
scroll to position [214, 0]
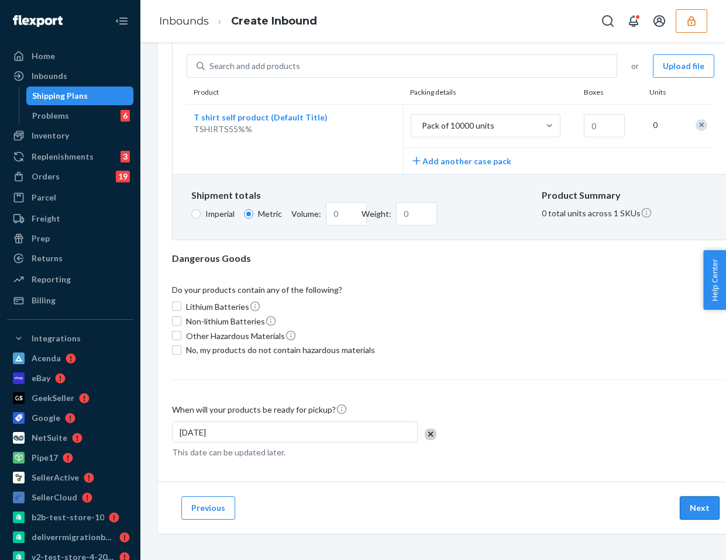
click at [691, 505] on button "Next" at bounding box center [699, 507] width 40 height 23
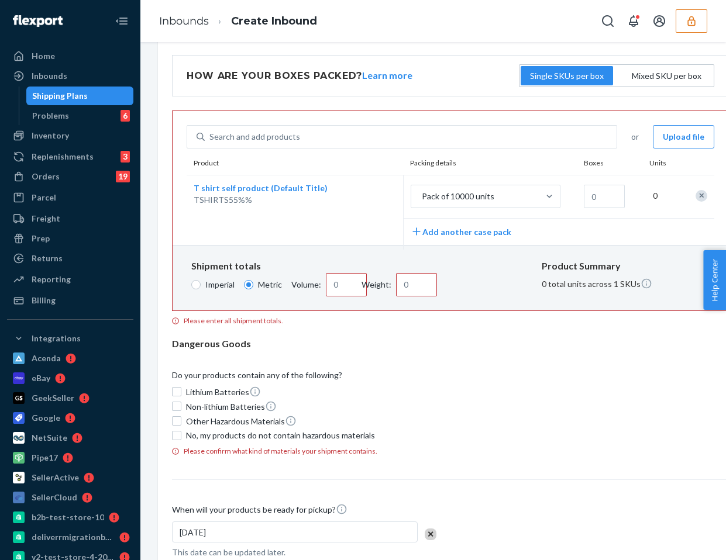
scroll to position [129, 0]
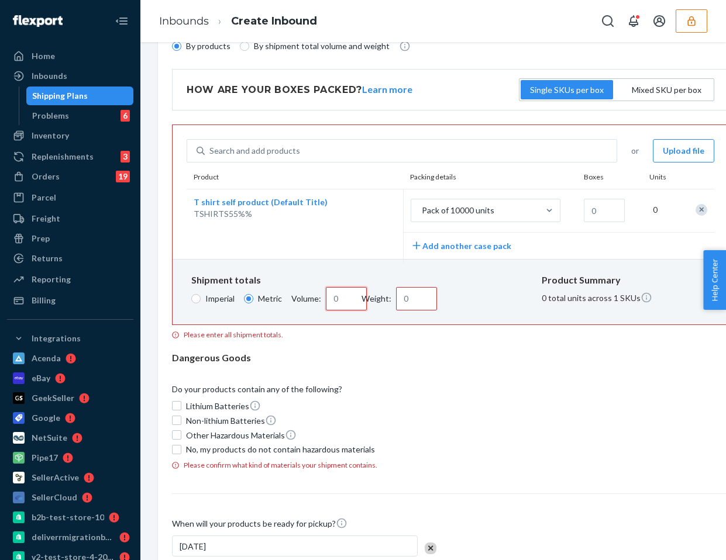
click at [336, 303] on input "Volume:" at bounding box center [346, 298] width 41 height 23
click at [603, 207] on input "text" at bounding box center [604, 210] width 41 height 23
type input "1"
type input "0.17"
type input "55.79"
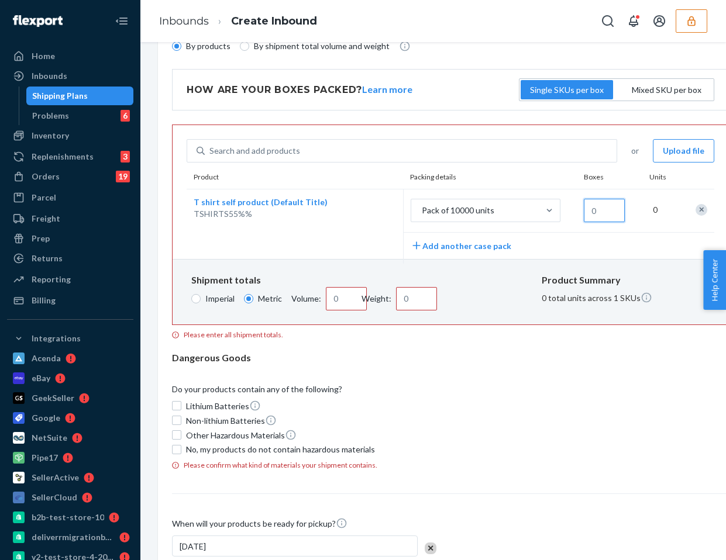
type input "0.35"
type input "111.58"
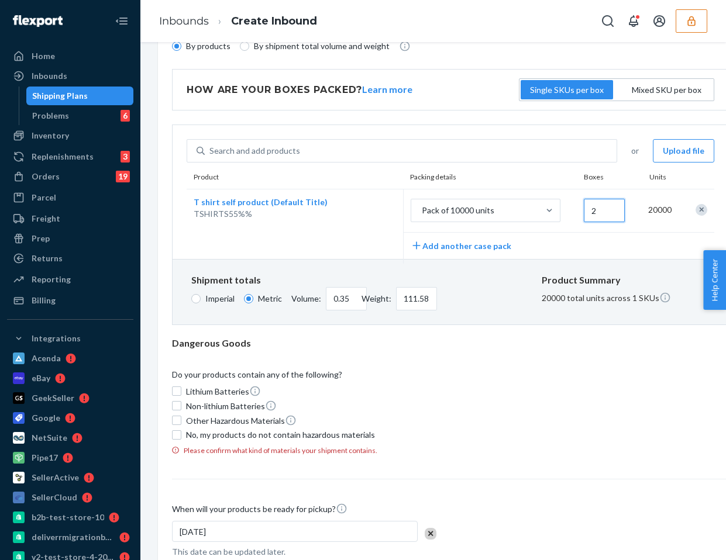
type input "2"
click at [541, 386] on div "Lithium Batteries Non-lithium Batteries Other Hazardous Materials No, my produc…" at bounding box center [450, 413] width 557 height 56
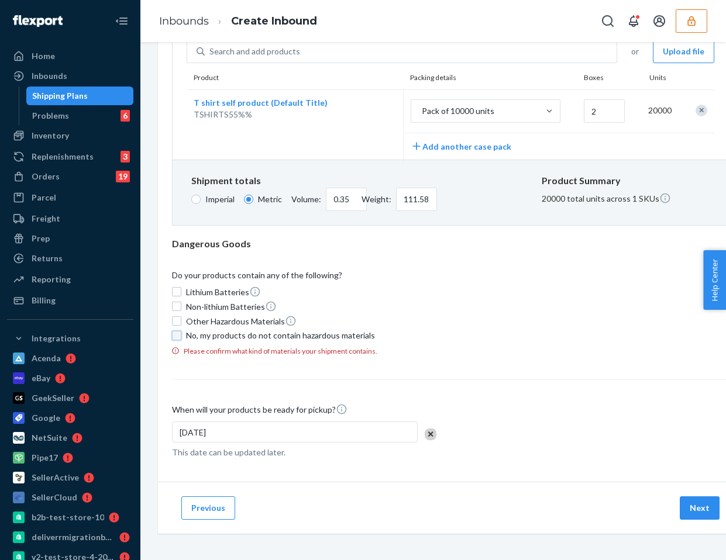
click at [173, 334] on input "No, my products do not contain hazardous materials" at bounding box center [176, 335] width 9 height 9
checkbox input "true"
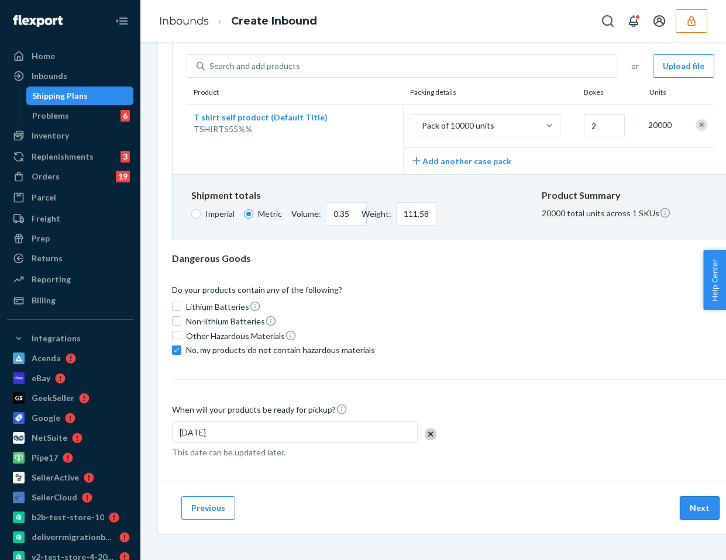
click at [707, 505] on button "Next" at bounding box center [699, 507] width 40 height 23
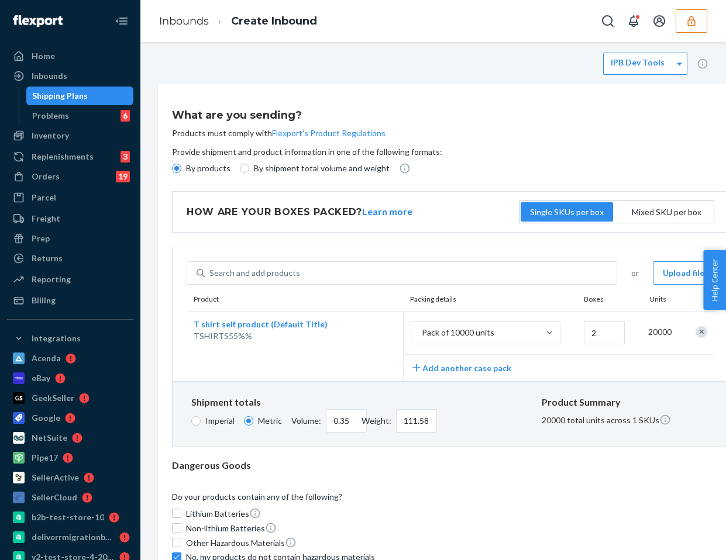
scroll to position [2, 0]
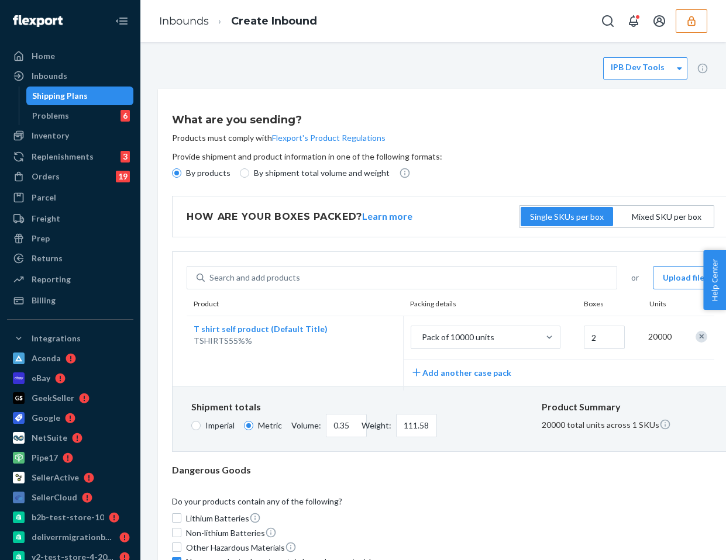
click at [692, 29] on button "button" at bounding box center [691, 20] width 32 height 23
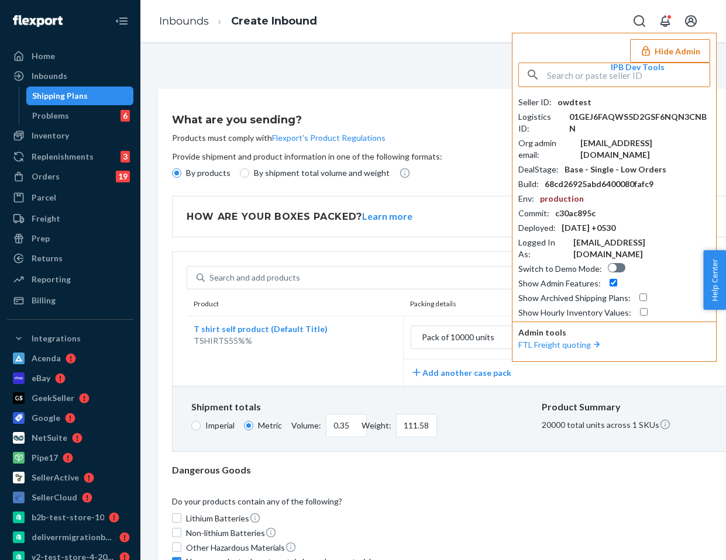
click at [668, 52] on button "Hide Admin" at bounding box center [670, 50] width 80 height 23
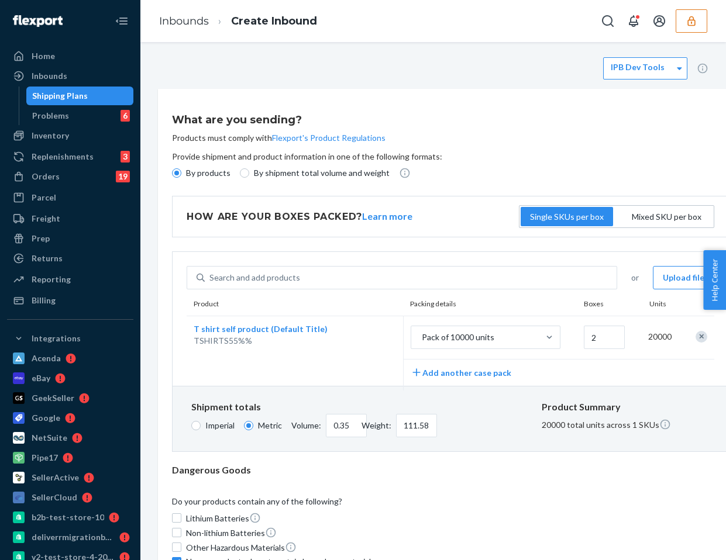
scroll to position [214, 0]
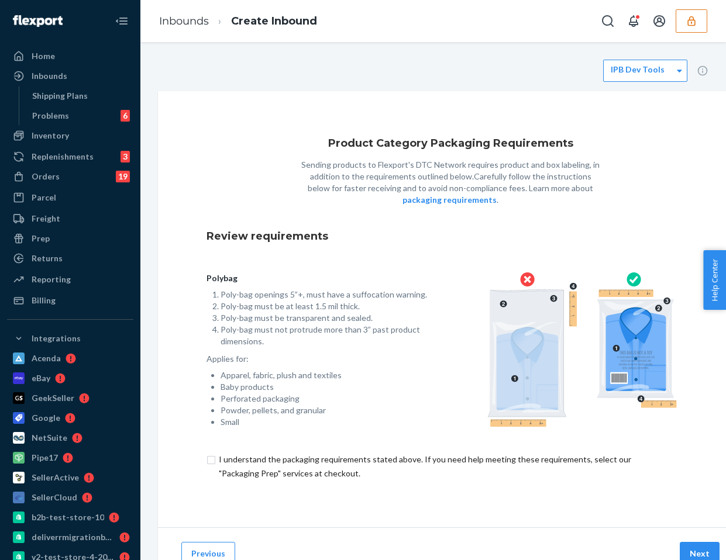
scroll to position [47, 0]
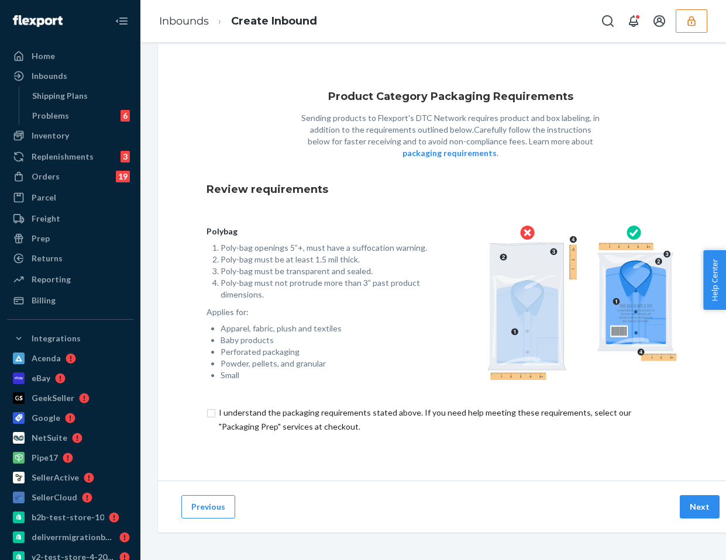
click at [206, 417] on input "checkbox" at bounding box center [450, 420] width 488 height 28
checkbox input "true"
click at [692, 501] on button "Next" at bounding box center [699, 506] width 40 height 23
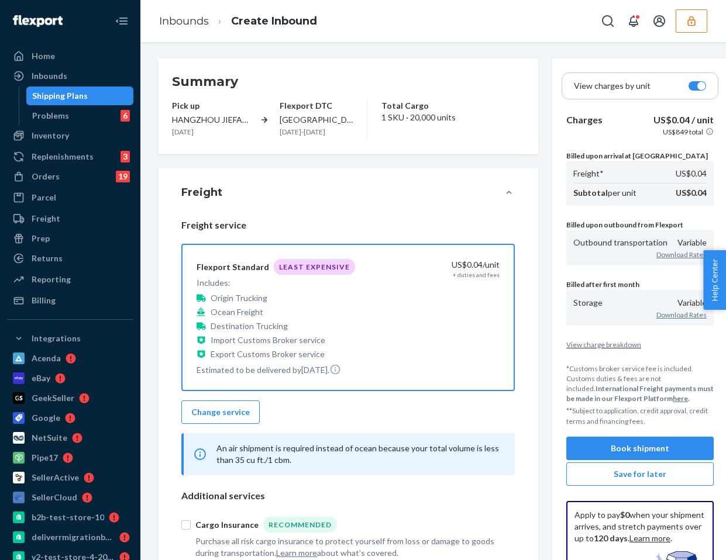
scroll to position [148, 0]
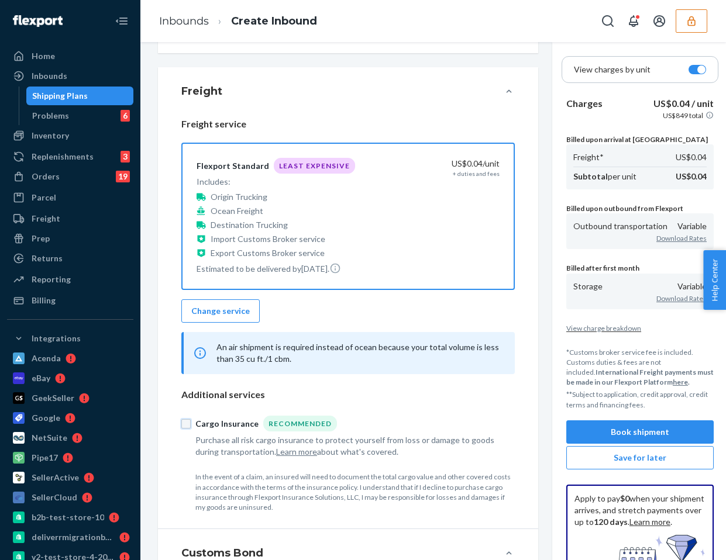
click at [183, 428] on input "Cargo Insurance Recommended" at bounding box center [185, 423] width 9 height 9
checkbox input "true"
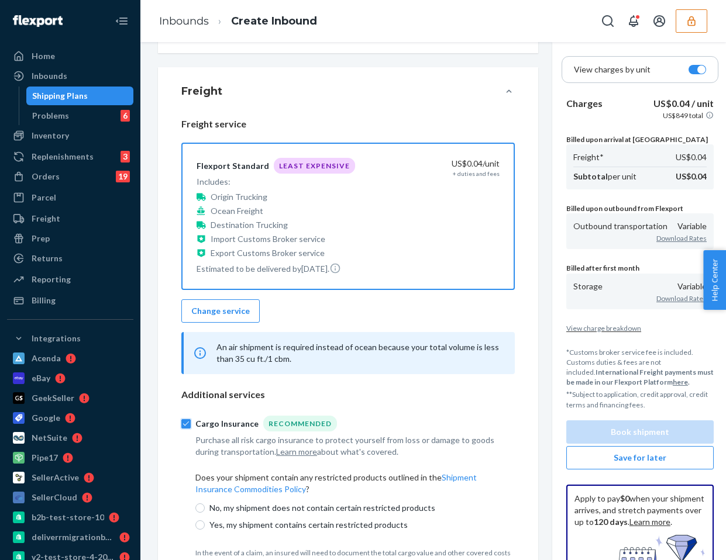
scroll to position [257, 0]
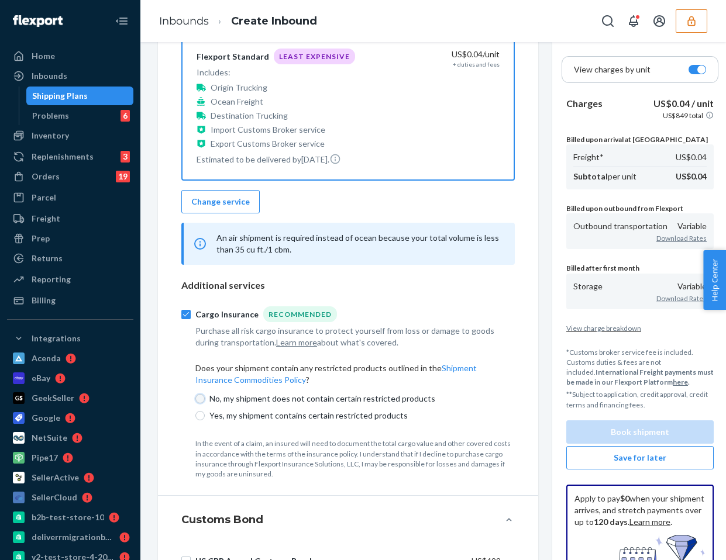
click at [198, 403] on input "No, my shipment does not contain certain restricted products" at bounding box center [199, 398] width 9 height 9
radio input "true"
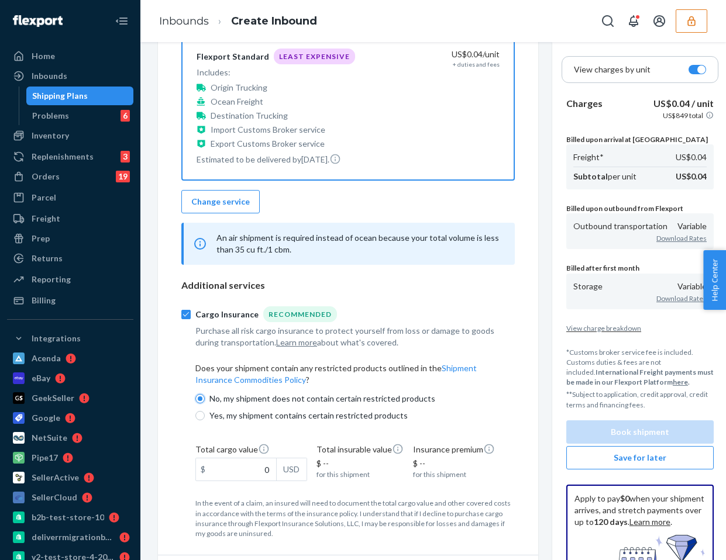
scroll to position [351, 0]
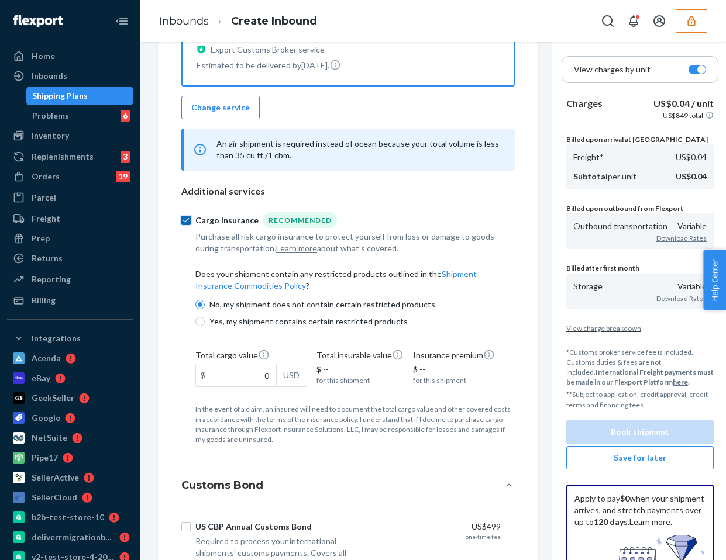
click at [185, 225] on input "Cargo Insurance Recommended" at bounding box center [185, 220] width 9 height 9
checkbox input "false"
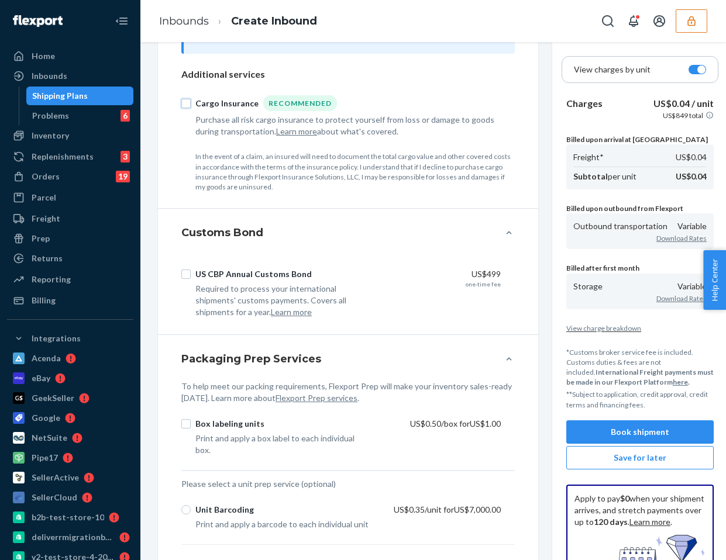
scroll to position [475, 0]
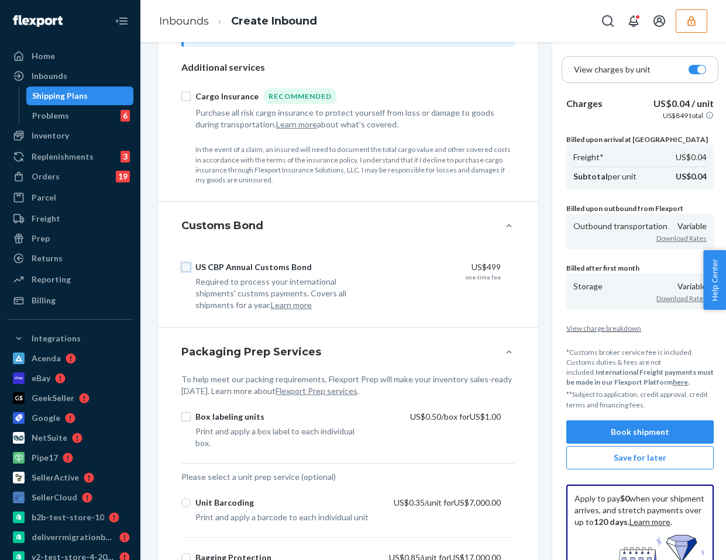
click at [186, 272] on input "US CBP Annual Customs Bond" at bounding box center [185, 267] width 9 height 9
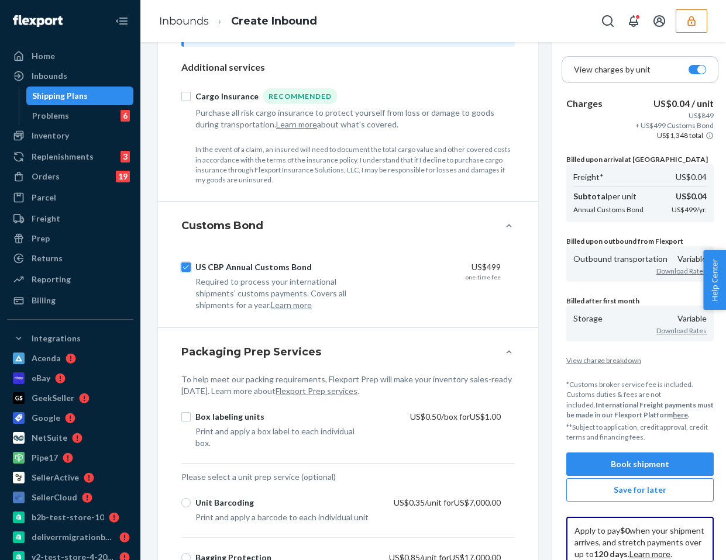
scroll to position [603, 0]
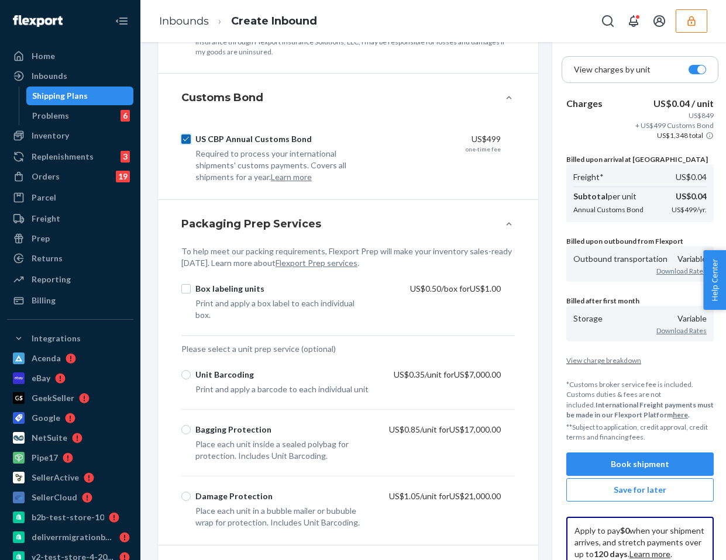
click at [186, 144] on input "US CBP Annual Customs Bond" at bounding box center [185, 138] width 9 height 9
checkbox input "false"
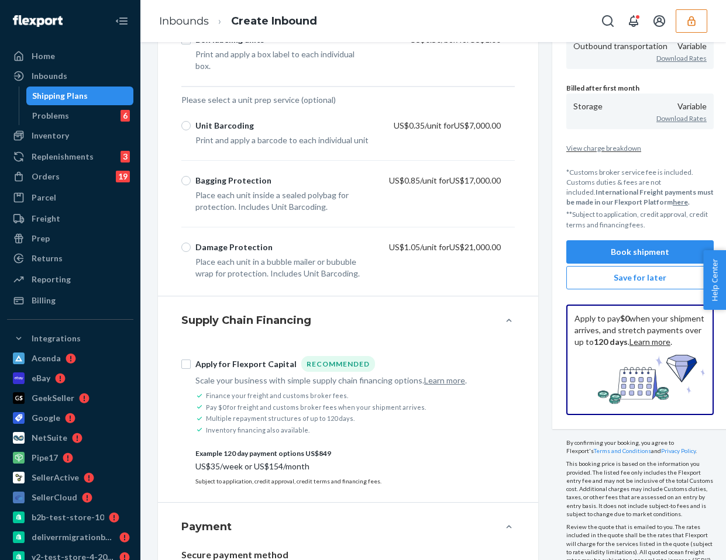
scroll to position [1019, 0]
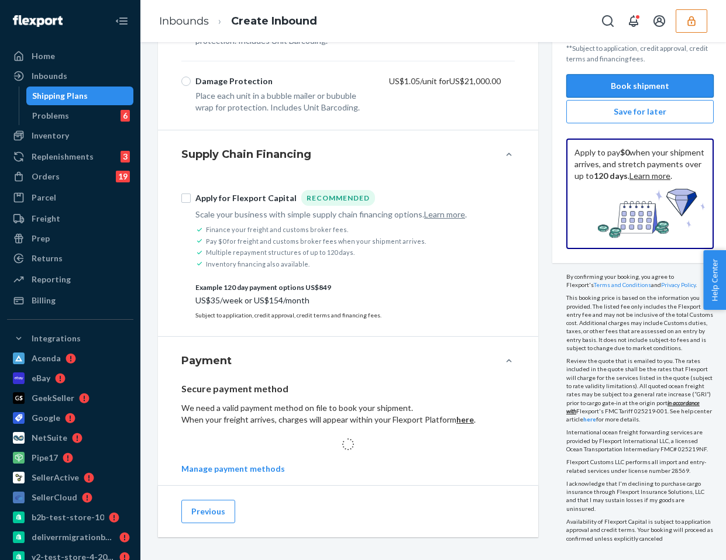
click at [643, 85] on button "Book shipment" at bounding box center [639, 85] width 147 height 23
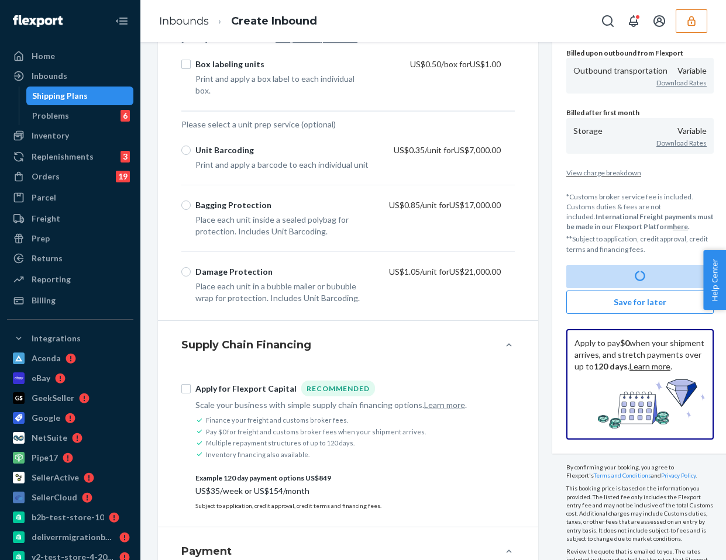
scroll to position [784, 0]
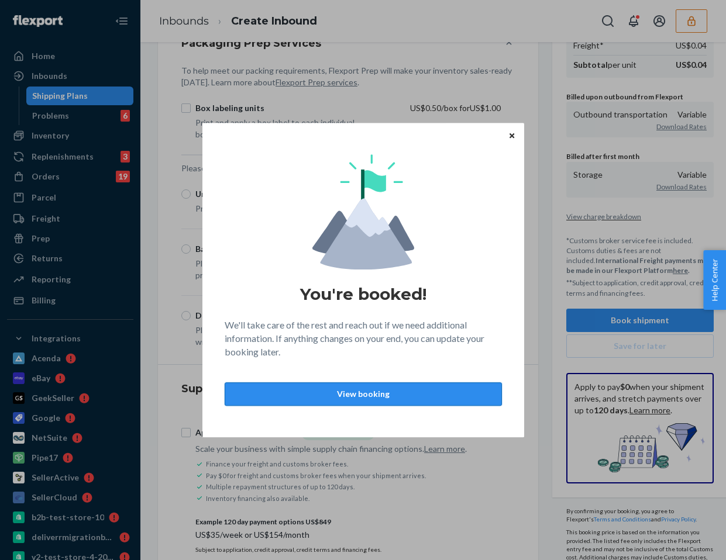
click at [371, 394] on p "View booking" at bounding box center [362, 394] width 257 height 12
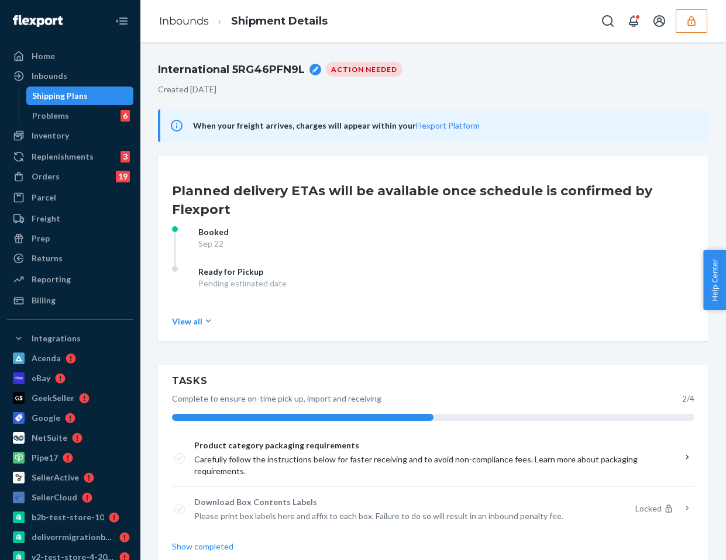
scroll to position [743, 0]
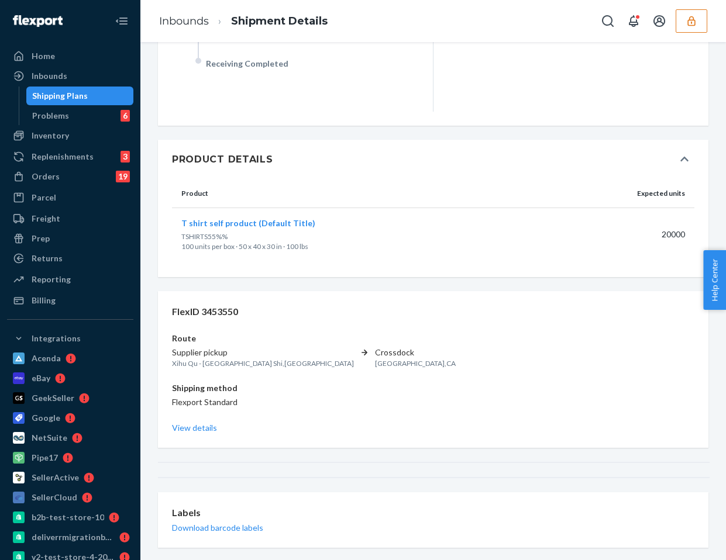
click at [547, 268] on div "Product Expected units T shirt self product (Default Title) TSHIRTS55%% 100 uni…" at bounding box center [433, 229] width 550 height 98
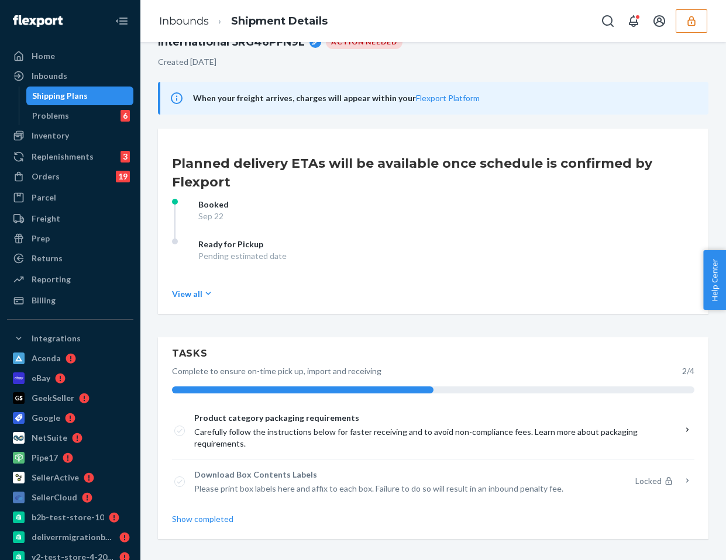
scroll to position [0, 0]
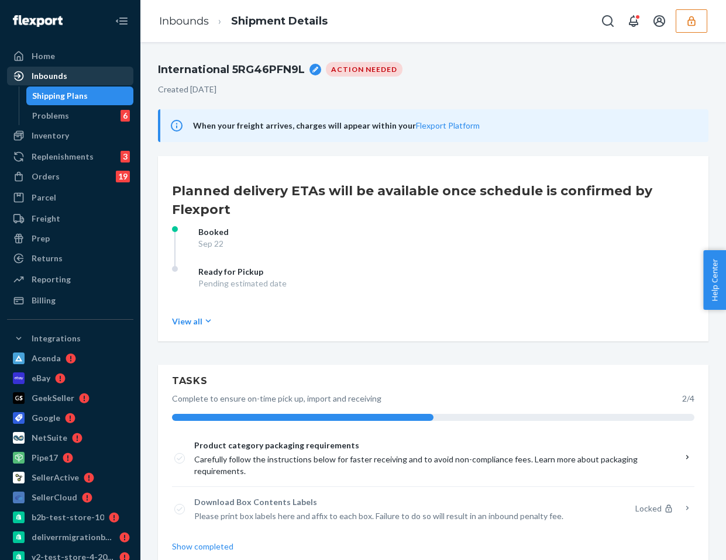
click at [43, 79] on div "Inbounds" at bounding box center [50, 76] width 36 height 12
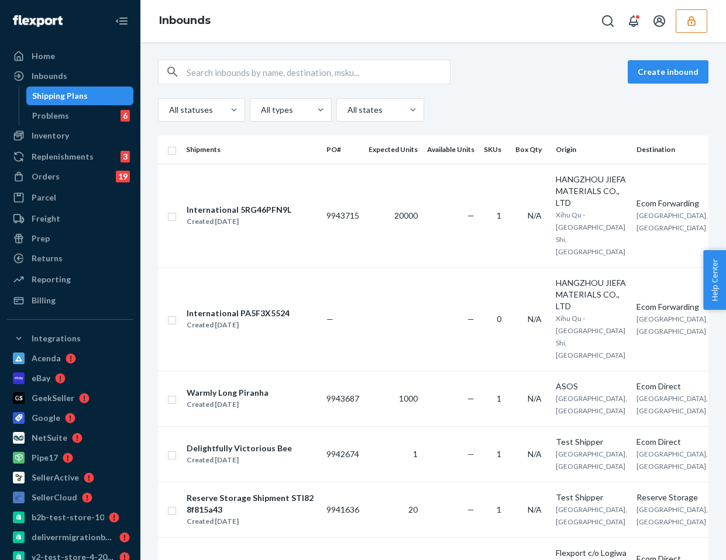
click at [90, 94] on div "Shipping Plans" at bounding box center [79, 96] width 105 height 16
click at [683, 72] on button "Create inbound" at bounding box center [667, 71] width 81 height 23
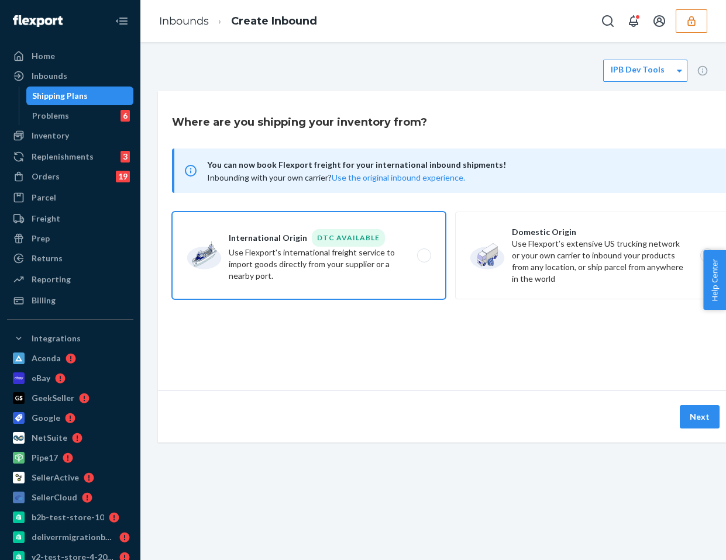
click at [394, 247] on label "International Origin DTC Available Use Flexport's international freight service…" at bounding box center [309, 256] width 274 height 88
click at [423, 252] on input "International Origin DTC Available Use Flexport's international freight service…" at bounding box center [427, 256] width 8 height 8
radio input "true"
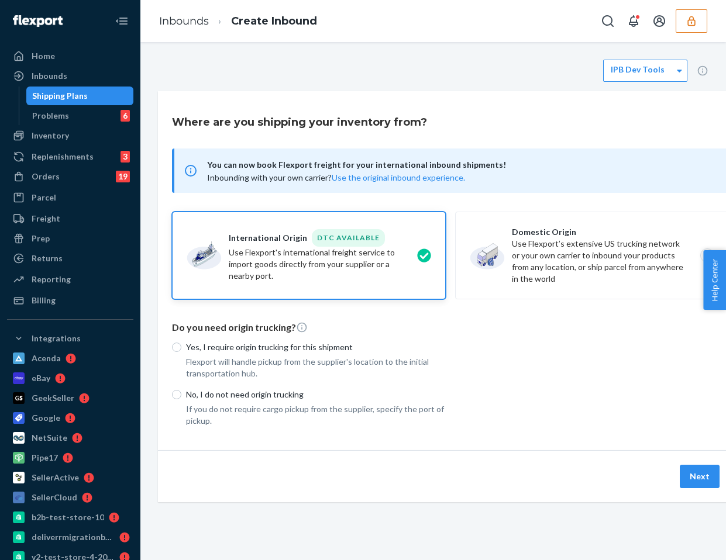
click at [184, 347] on label "Yes, I require origin trucking for this shipment" at bounding box center [309, 347] width 274 height 12
click at [181, 347] on input "Yes, I require origin trucking for this shipment" at bounding box center [176, 347] width 9 height 9
radio input "true"
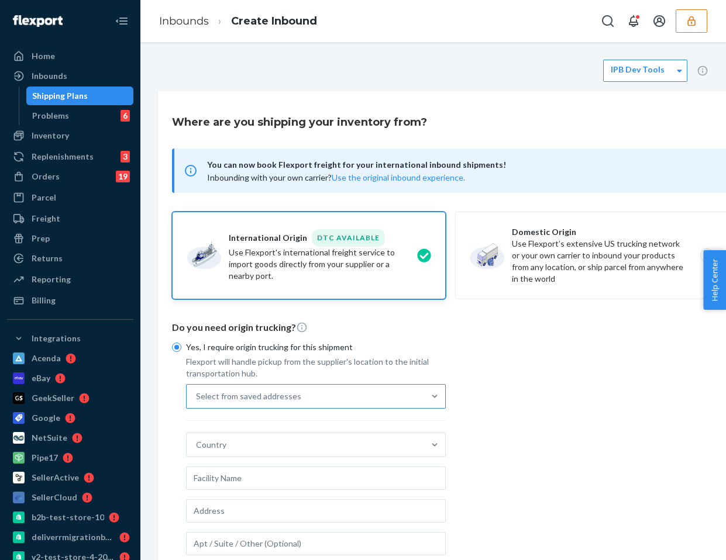
click at [339, 408] on div "Select from saved addresses" at bounding box center [316, 396] width 260 height 25
click at [197, 402] on input "Select from saved addresses" at bounding box center [196, 397] width 1 height 12
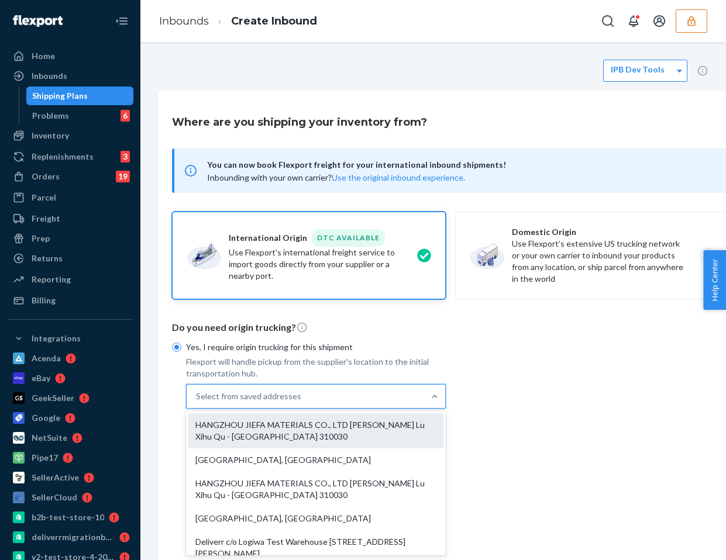
click at [328, 447] on div "HANGZHOU JIEFA MATERIALS CO., LTD [PERSON_NAME] Lu Xihu Qu - [GEOGRAPHIC_DATA] …" at bounding box center [315, 430] width 255 height 35
click at [197, 402] on input "option HANGZHOU JIEFA MATERIALS CO., LTD [PERSON_NAME] Lu Xihu Qu - [GEOGRAPHIC…" at bounding box center [196, 397] width 1 height 12
type input "HANGZHOU JIEFA MATERIALS CO., LTD"
type input "[PERSON_NAME]"
type input "310030"
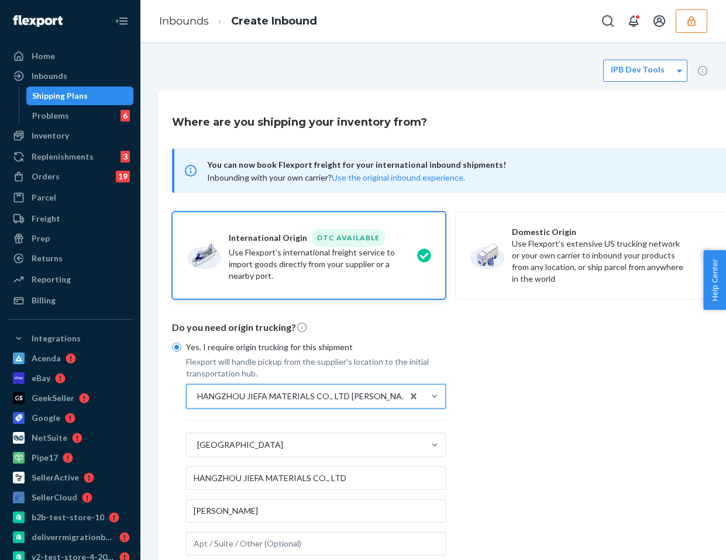
scroll to position [223, 0]
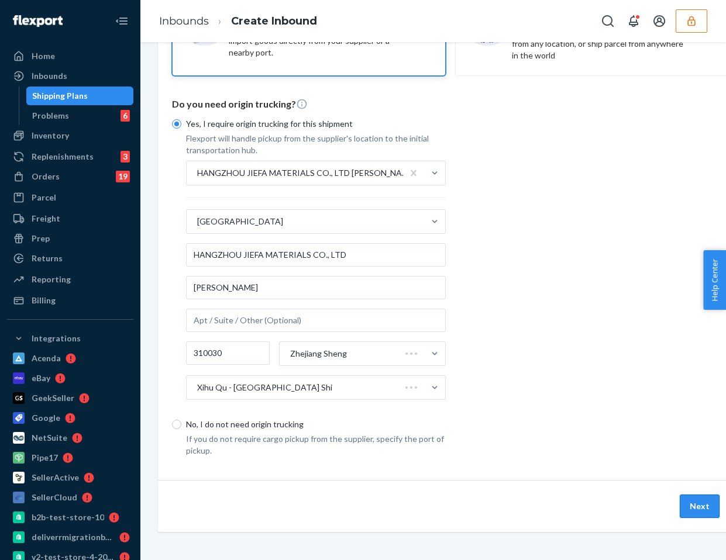
click at [692, 502] on button "Next" at bounding box center [699, 506] width 40 height 23
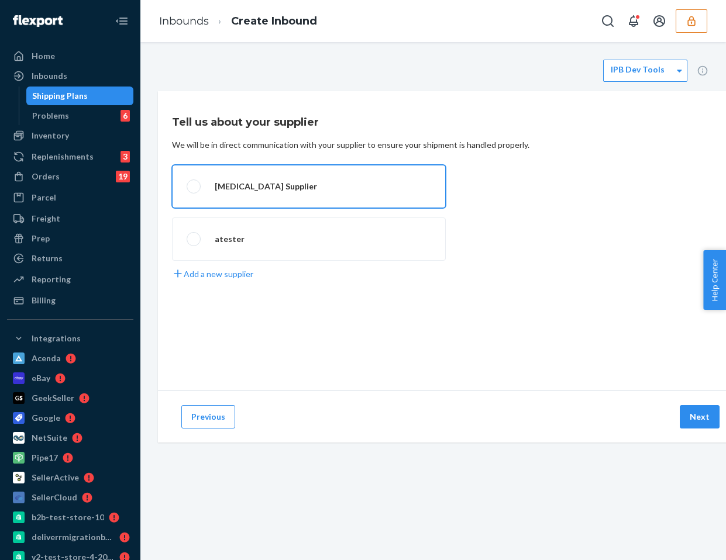
click at [195, 181] on label "[MEDICAL_DATA] Supplier" at bounding box center [309, 186] width 274 height 43
click at [194, 183] on input "[MEDICAL_DATA] Supplier" at bounding box center [191, 187] width 8 height 8
radio input "true"
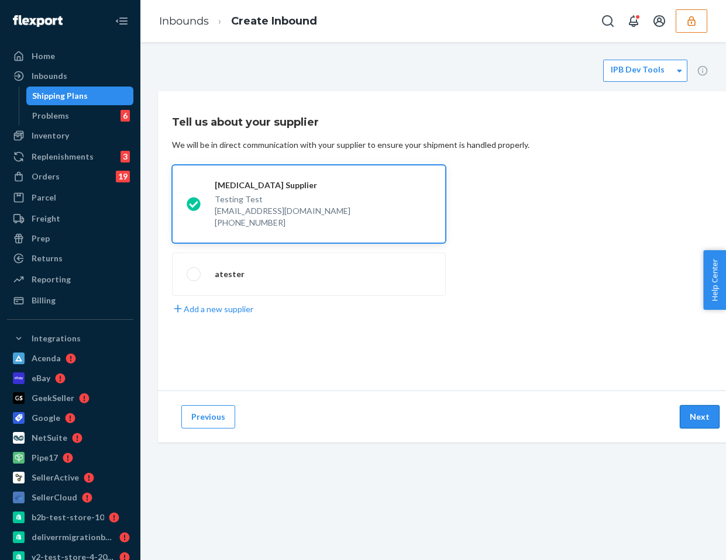
click at [694, 426] on button "Next" at bounding box center [699, 416] width 40 height 23
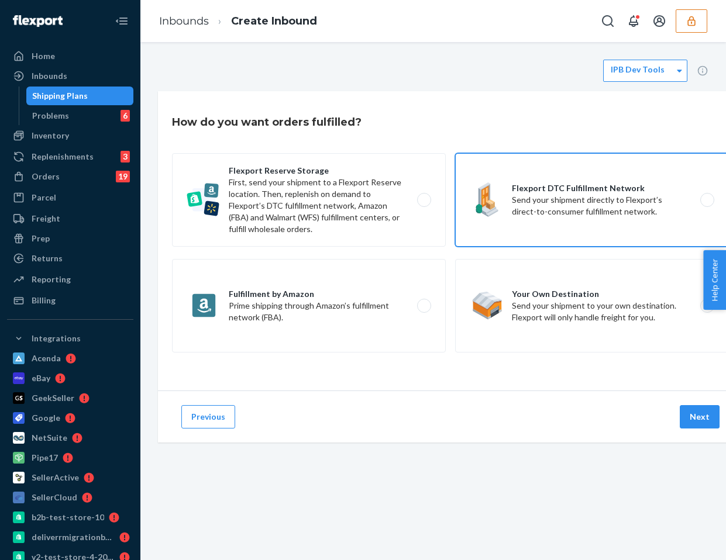
click at [538, 198] on label "Flexport DTC Fulfillment Network Send your shipment directly to Flexport’s dire…" at bounding box center [592, 200] width 274 height 94
click at [706, 198] on input "Flexport DTC Fulfillment Network Send your shipment directly to Flexport’s dire…" at bounding box center [710, 200] width 8 height 8
radio input "true"
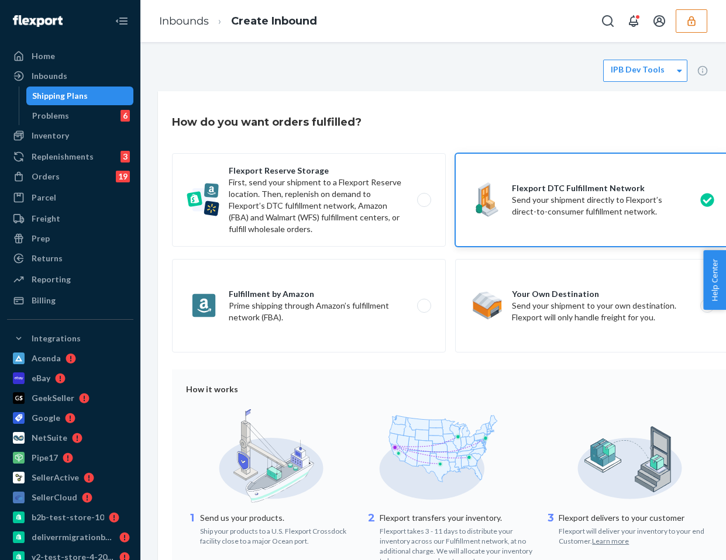
scroll to position [200, 0]
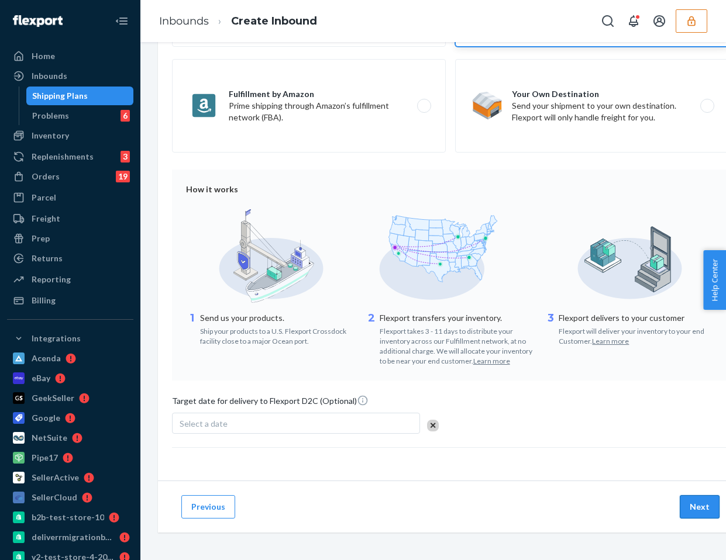
click at [693, 510] on button "Next" at bounding box center [699, 506] width 40 height 23
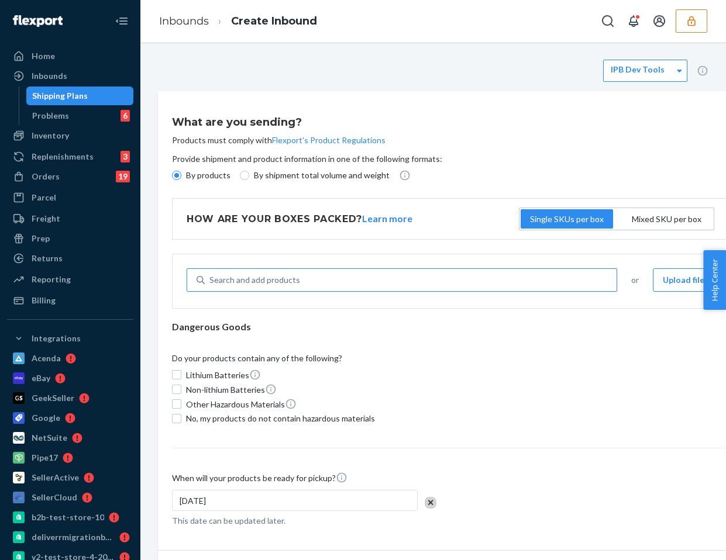
click at [370, 268] on div "Search and add products" at bounding box center [402, 279] width 430 height 23
click at [210, 274] on input "Search and add products" at bounding box center [209, 280] width 1 height 12
type input "test"
type input "Tshirts"
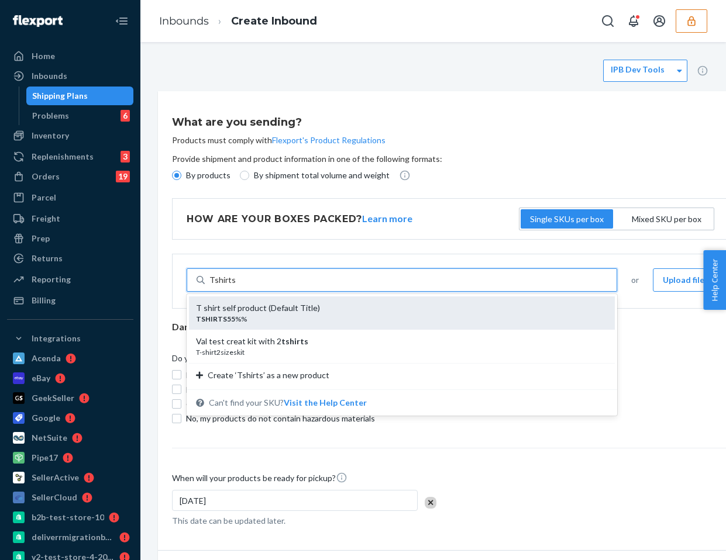
click at [275, 314] on div "TSHIRTS55 %%" at bounding box center [397, 319] width 402 height 10
click at [235, 286] on input "Tshirts" at bounding box center [222, 280] width 26 height 12
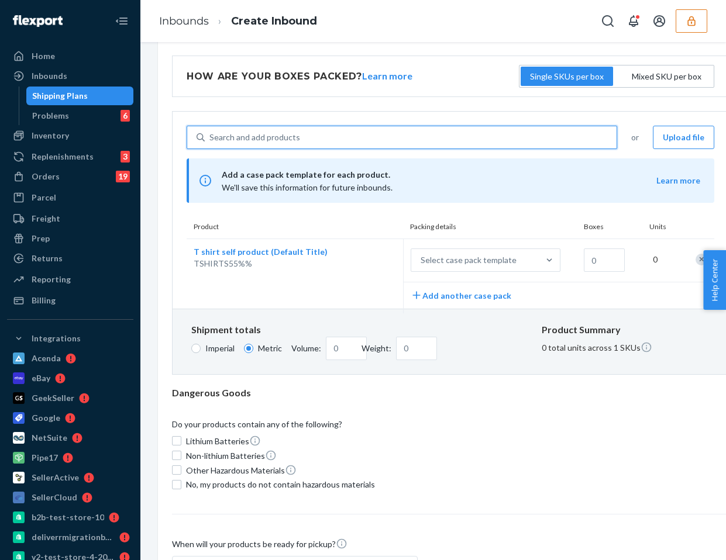
scroll to position [153, 0]
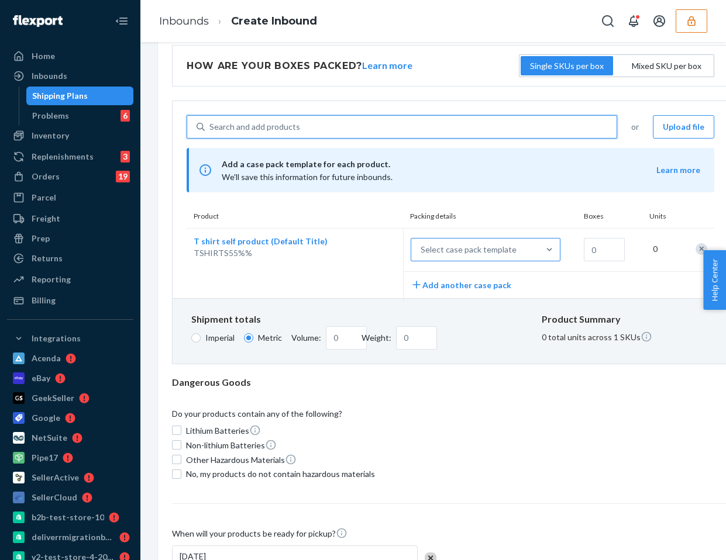
click at [512, 247] on div "Select case pack template" at bounding box center [474, 249] width 127 height 21
click at [363, 250] on input "Select case pack template" at bounding box center [363, 250] width 0 height 0
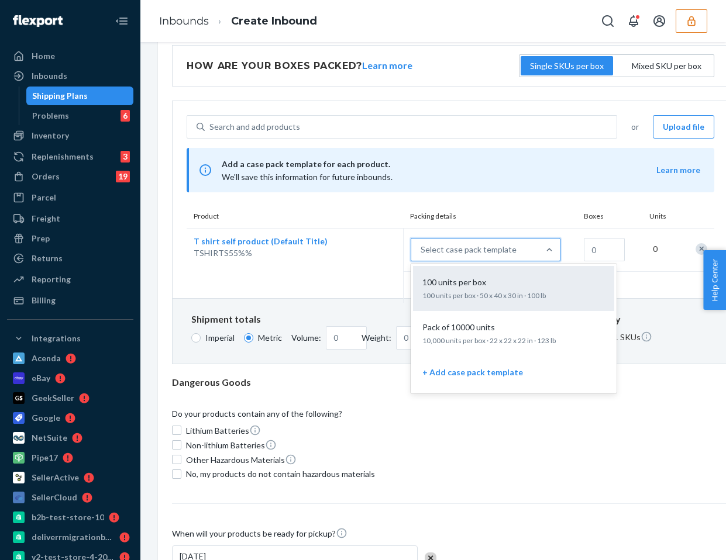
click at [496, 289] on div "100 units per box 100 units per box · 50 x 40 x 30 in · 100 lb" at bounding box center [513, 289] width 187 height 36
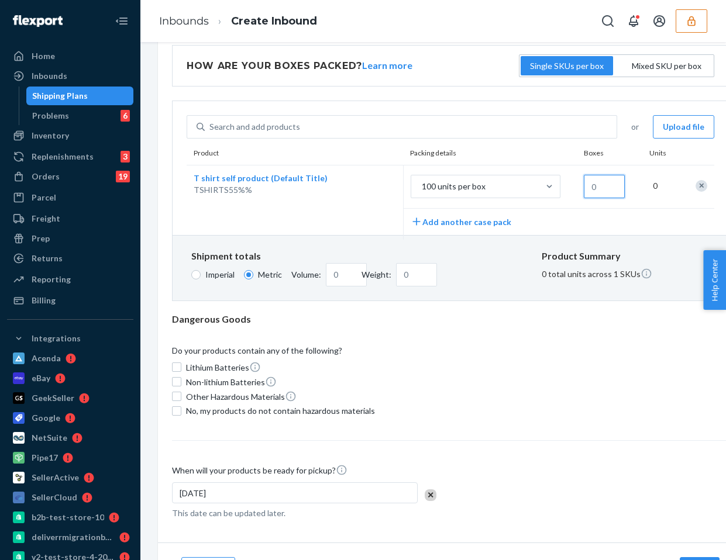
click at [595, 188] on input "text" at bounding box center [604, 186] width 41 height 23
type input "0.98"
type input "45.36"
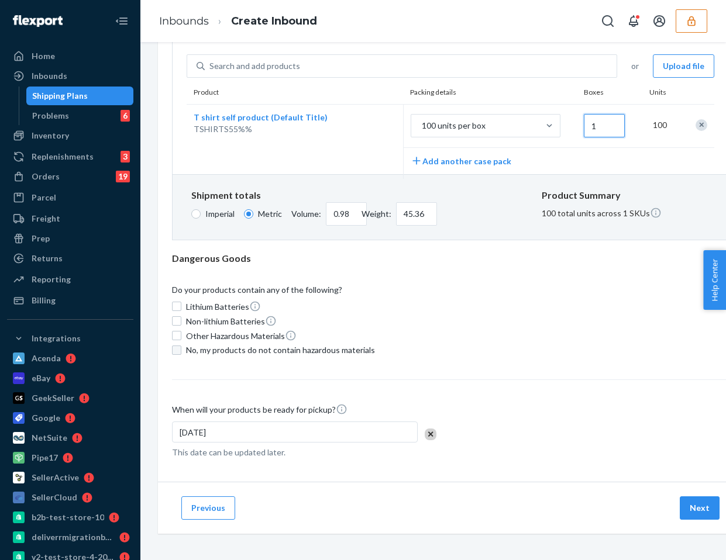
type input "1"
click at [175, 348] on input "No, my products do not contain hazardous materials" at bounding box center [176, 350] width 9 height 9
checkbox input "true"
click at [690, 503] on button "Next" at bounding box center [699, 507] width 40 height 23
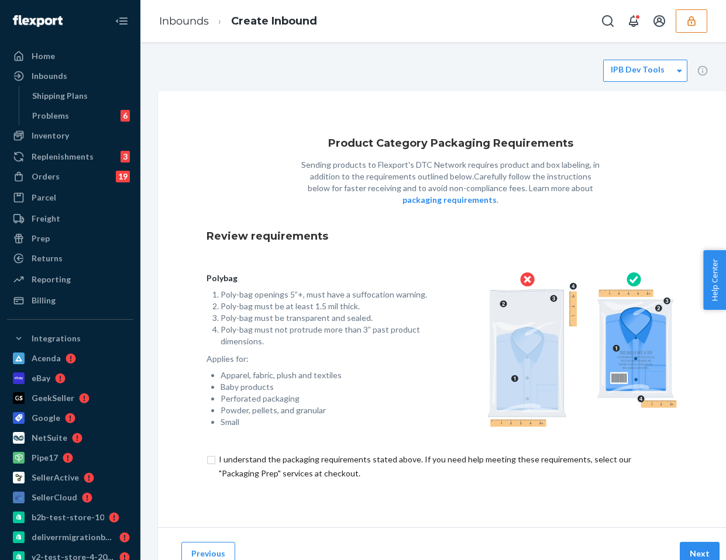
scroll to position [47, 0]
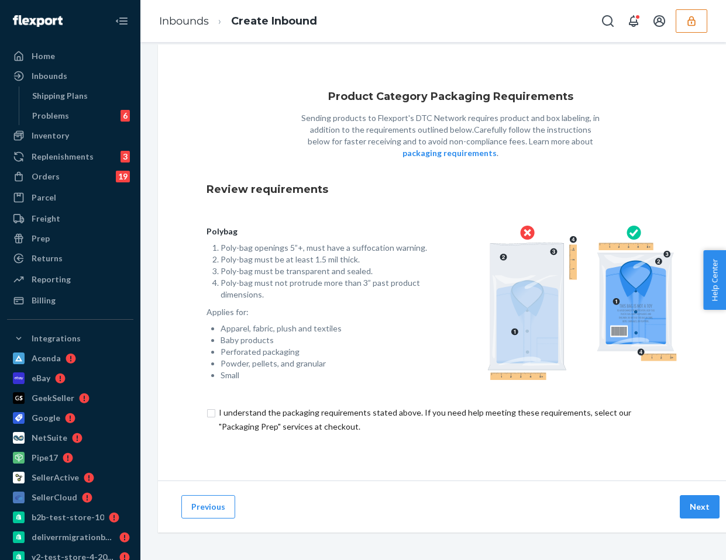
click at [212, 415] on input "checkbox" at bounding box center [450, 420] width 488 height 28
checkbox input "true"
click at [689, 503] on button "Next" at bounding box center [699, 506] width 40 height 23
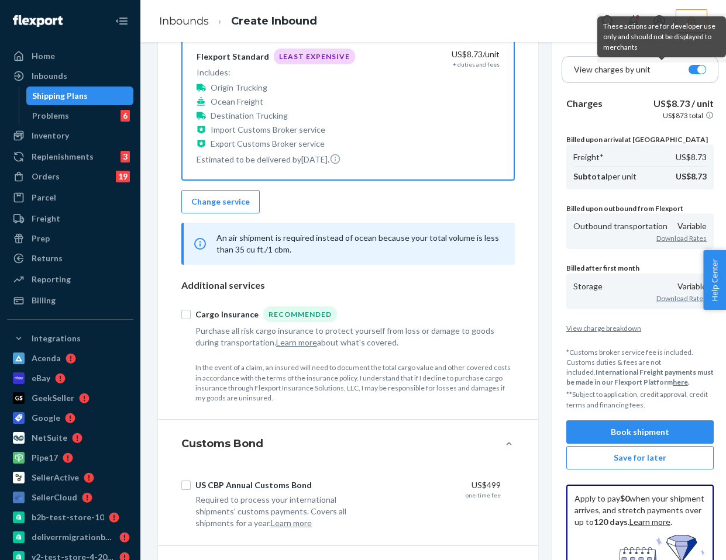
scroll to position [707, 0]
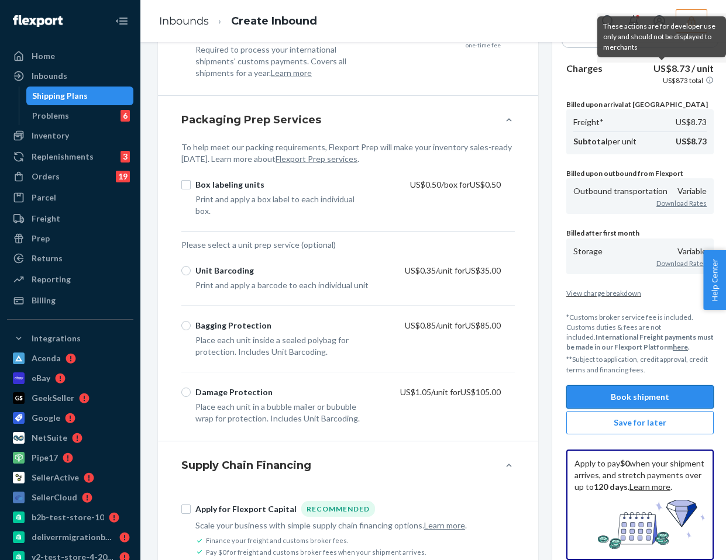
click at [609, 398] on button "Book shipment" at bounding box center [639, 396] width 147 height 23
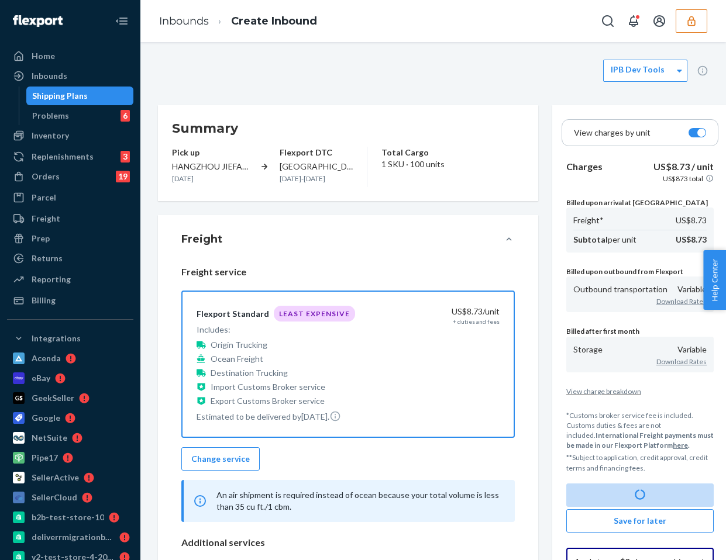
scroll to position [431, 0]
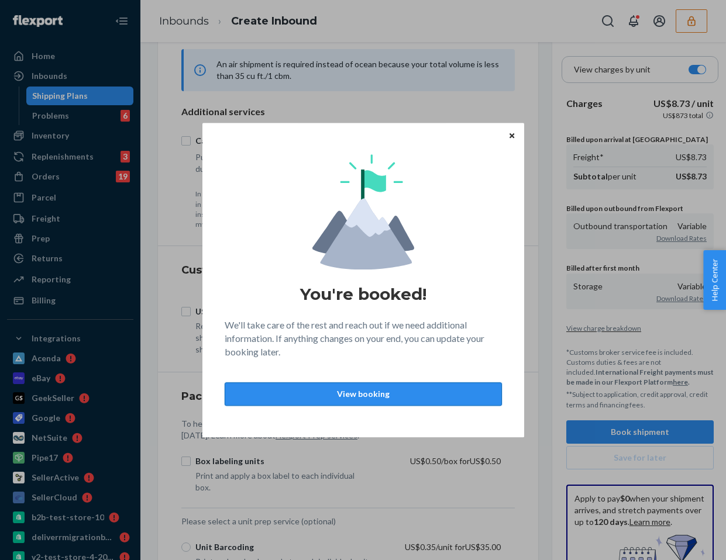
click at [387, 398] on p "View booking" at bounding box center [362, 394] width 257 height 12
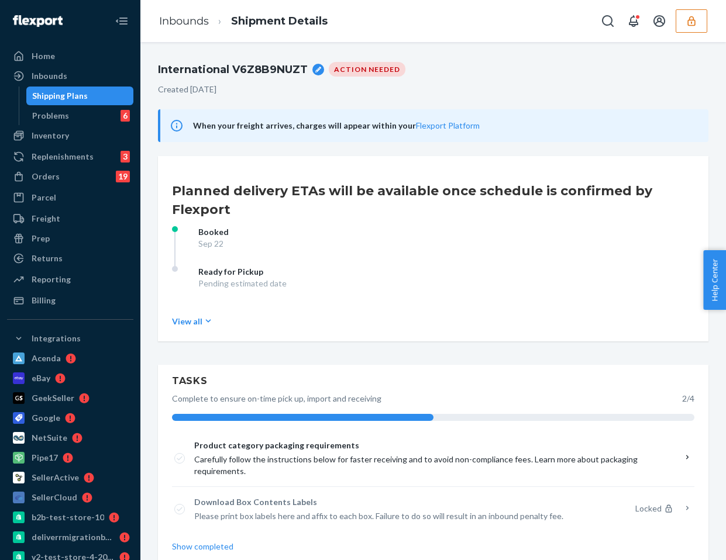
click at [70, 99] on div "Shipping Plans" at bounding box center [60, 96] width 56 height 12
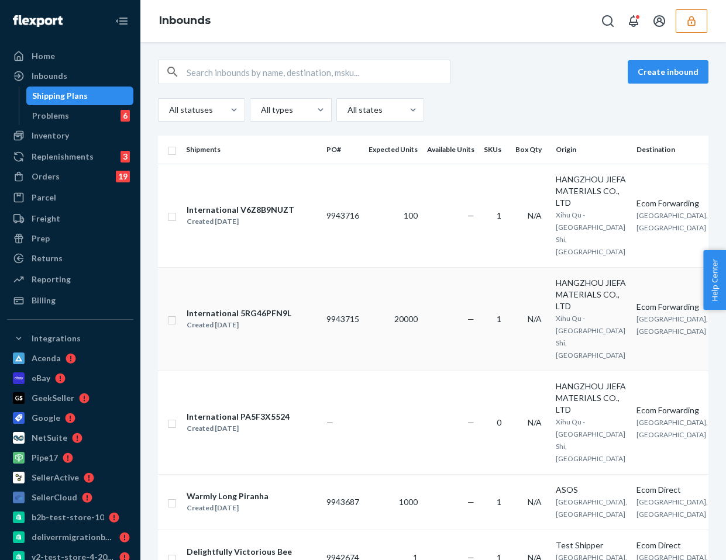
click at [433, 322] on td "—" at bounding box center [450, 318] width 57 height 103
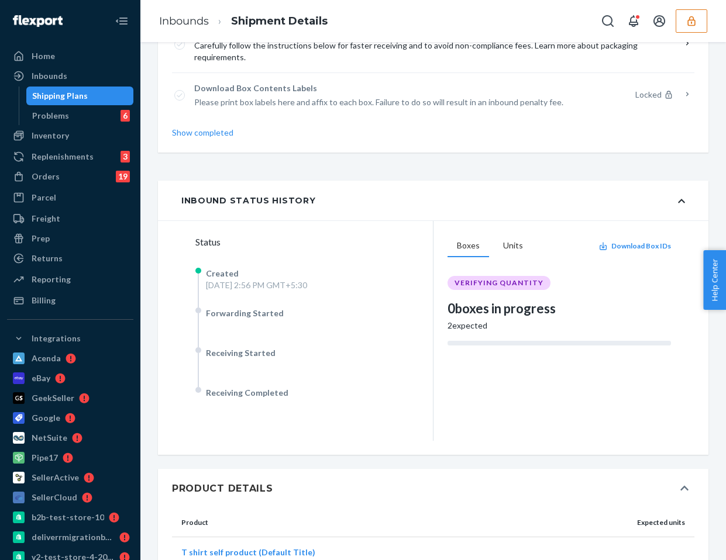
scroll to position [743, 0]
